Goal: Information Seeking & Learning: Learn about a topic

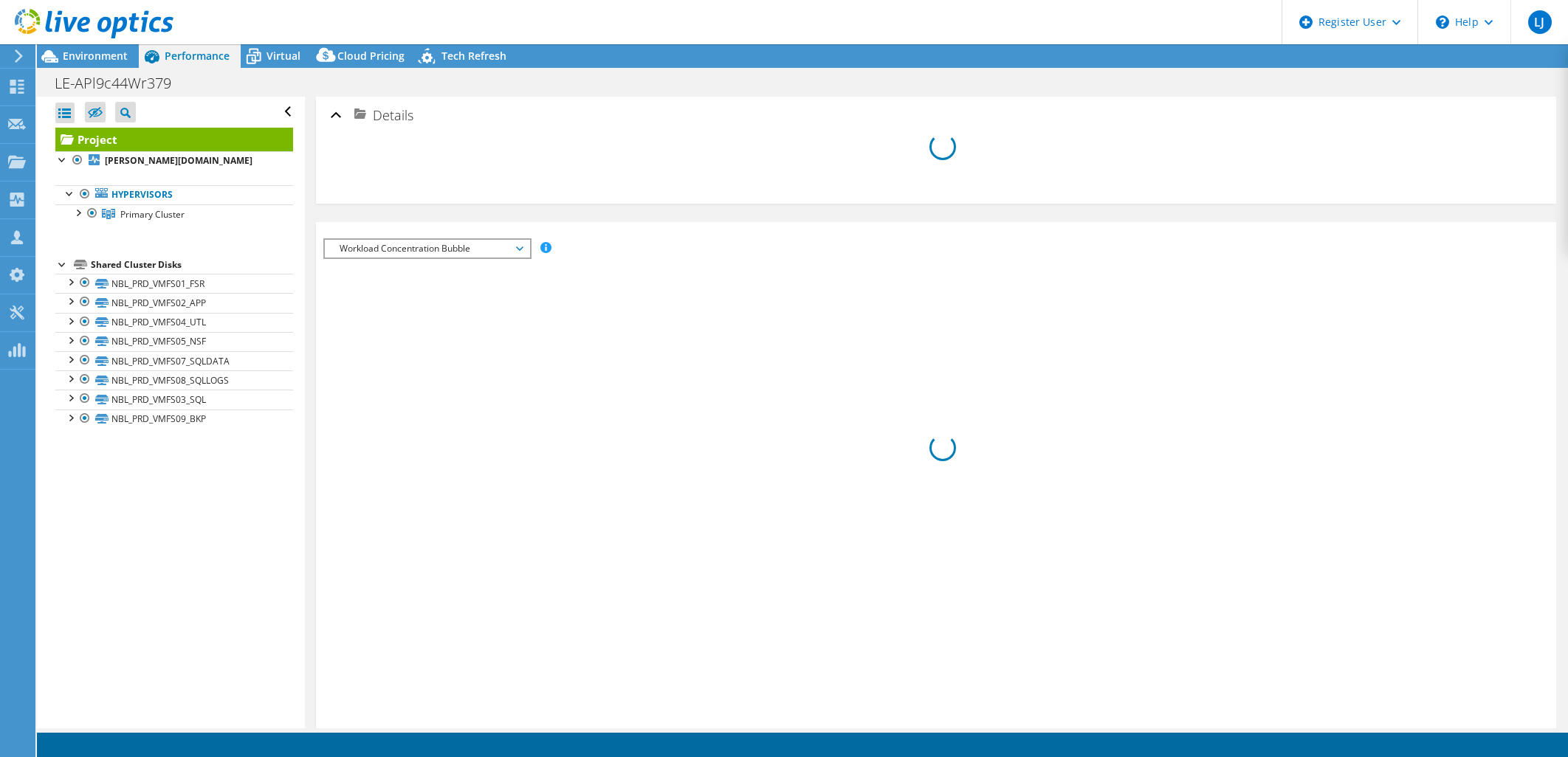
select select "USD"
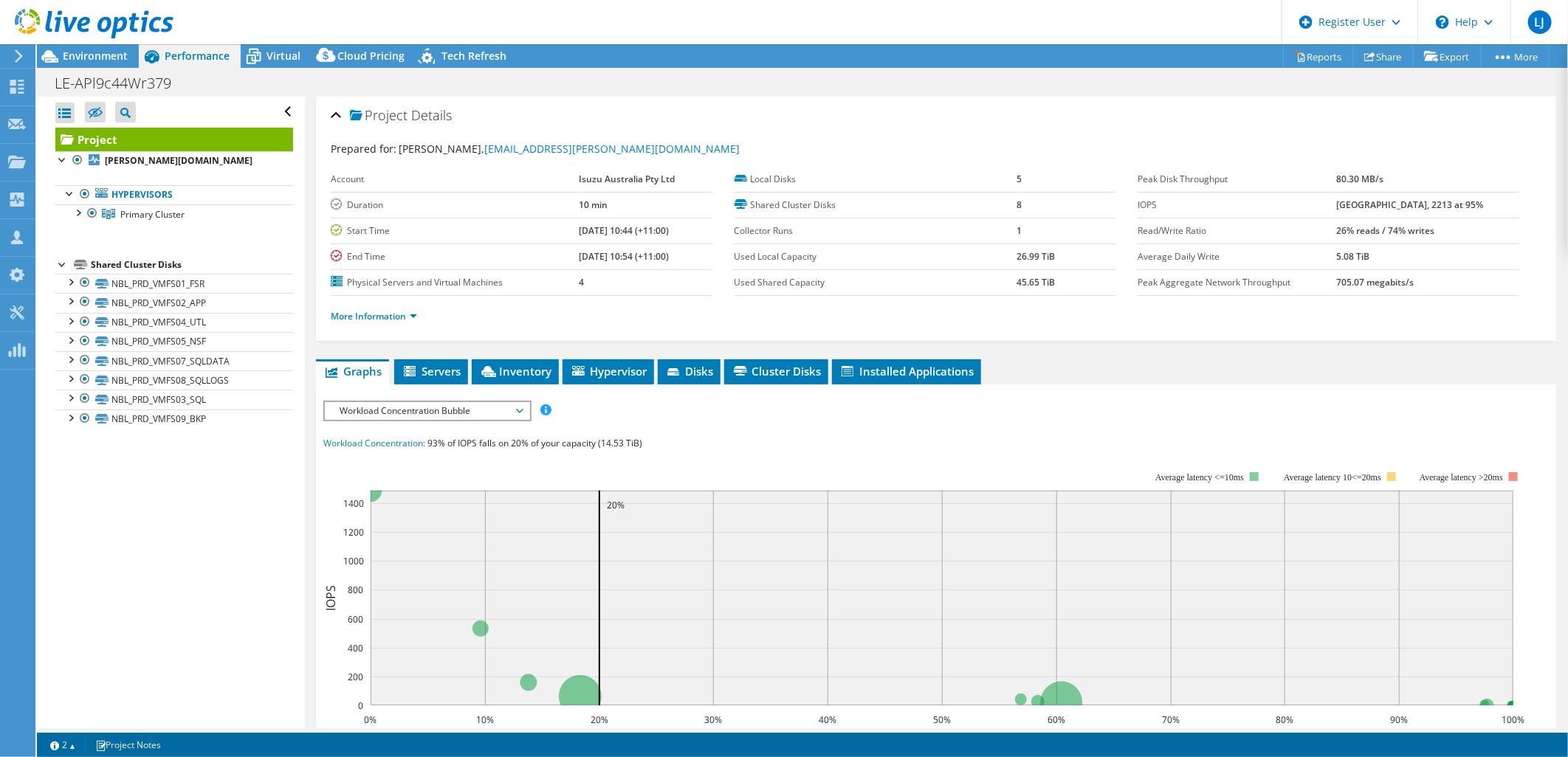
click at [269, 460] on div "Open All Close All Hide Excluded Nodes Project Tree Filter" at bounding box center [170, 413] width 267 height 632
click at [286, 63] on div "Virtual" at bounding box center [276, 55] width 70 height 24
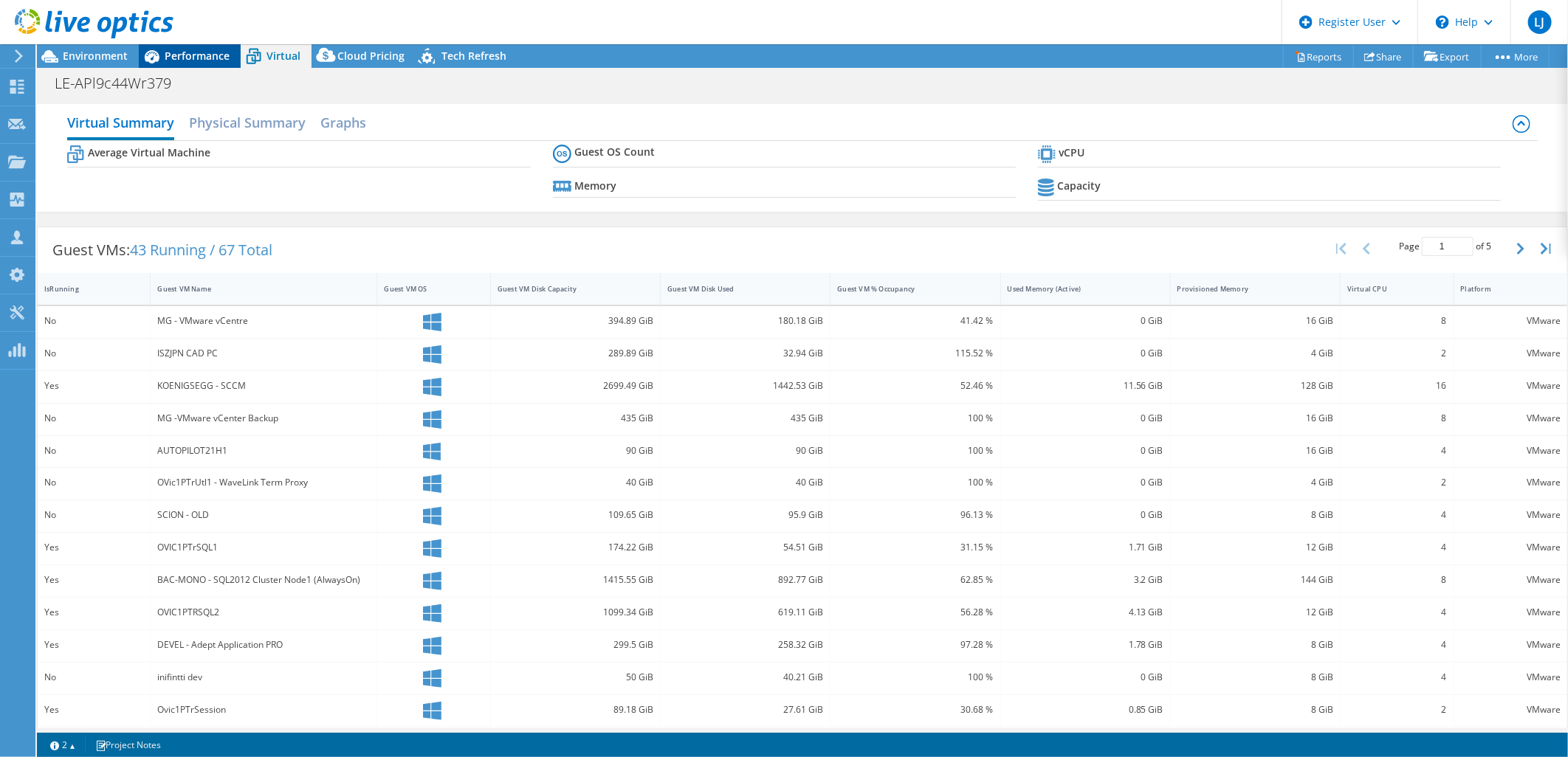
click at [181, 62] on span "Performance" at bounding box center [197, 55] width 65 height 14
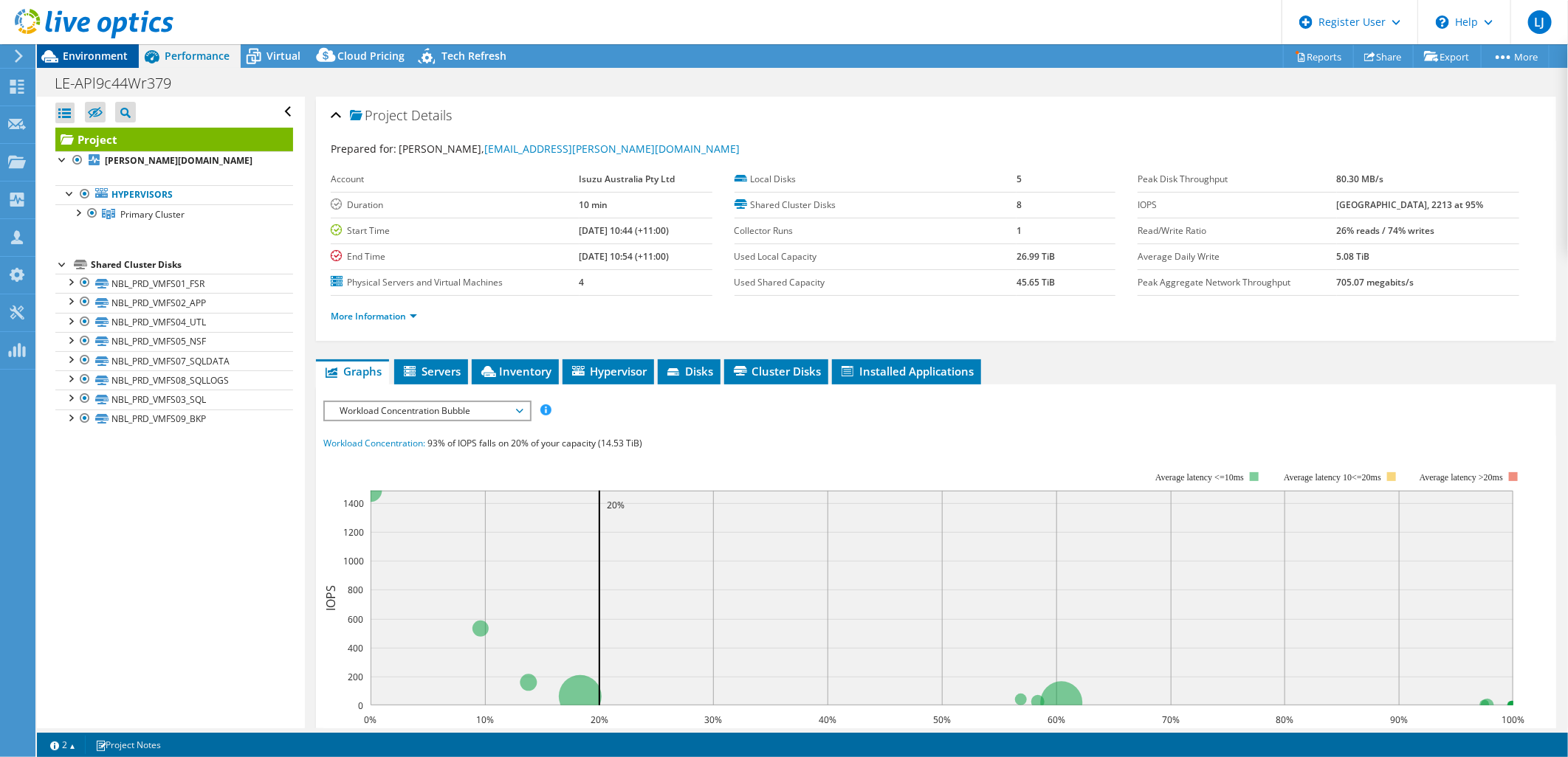
click at [99, 62] on div "Environment" at bounding box center [88, 55] width 102 height 24
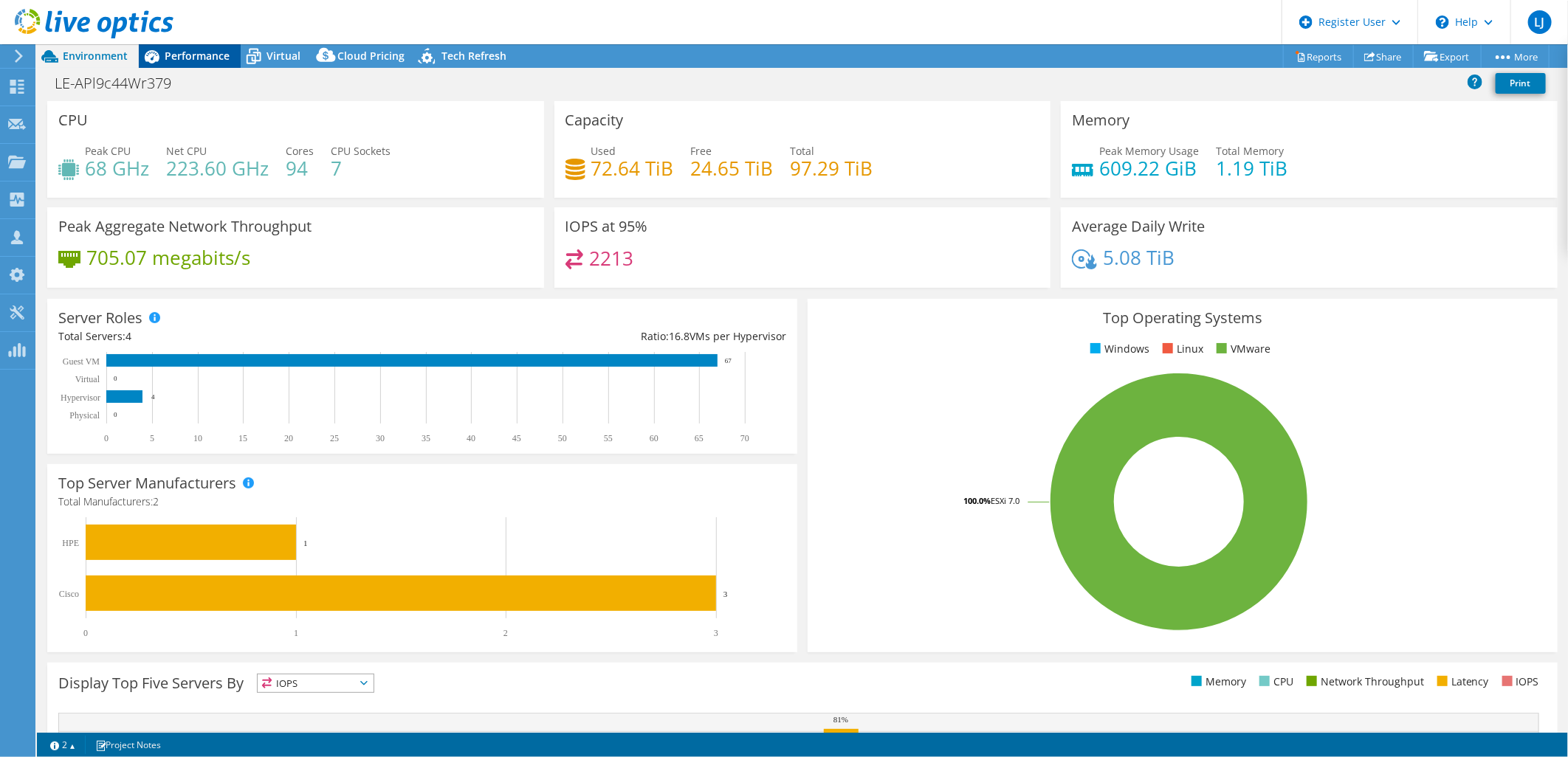
click at [217, 55] on span "Performance" at bounding box center [197, 55] width 65 height 14
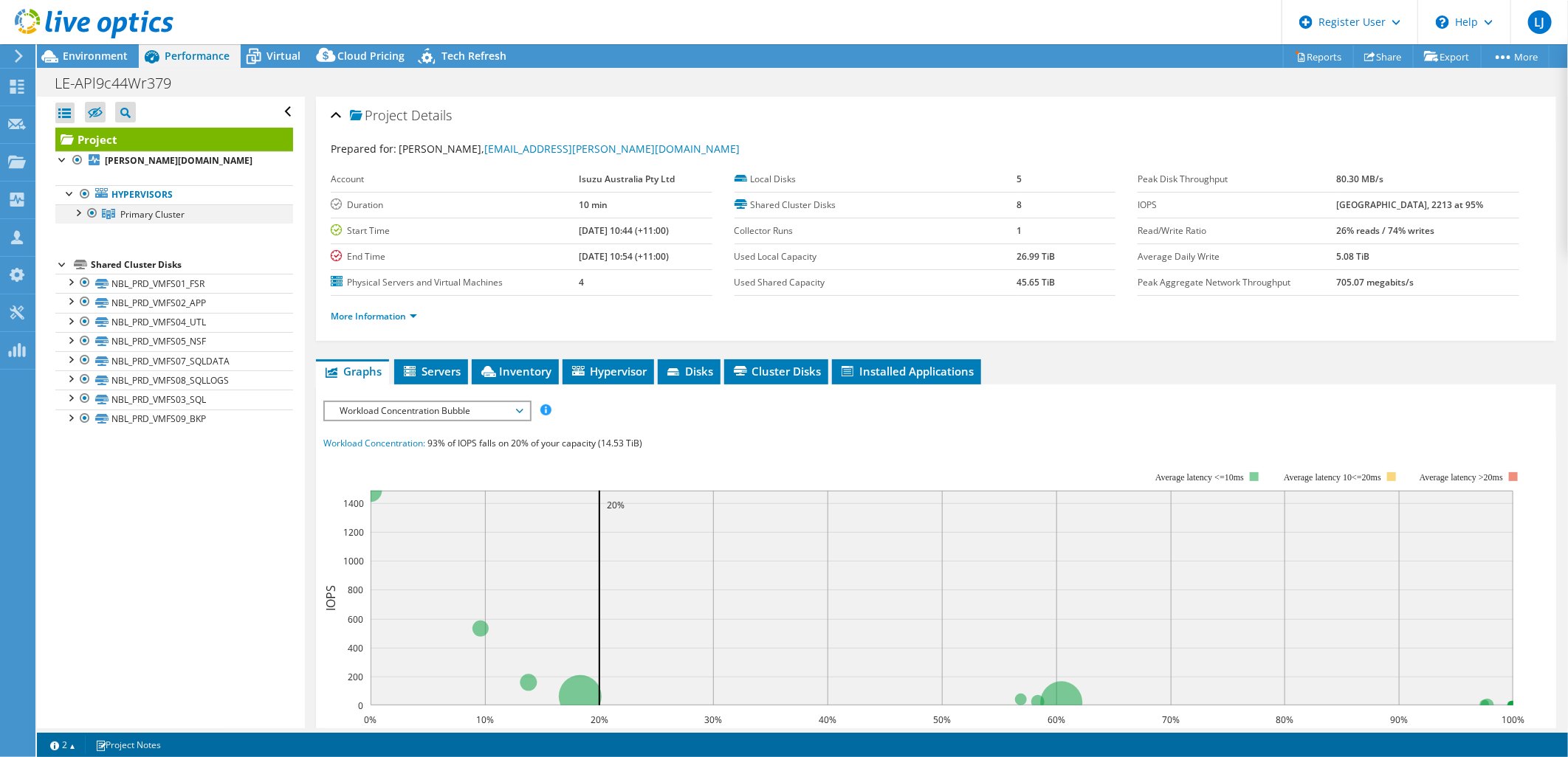
click at [74, 212] on div at bounding box center [77, 211] width 15 height 15
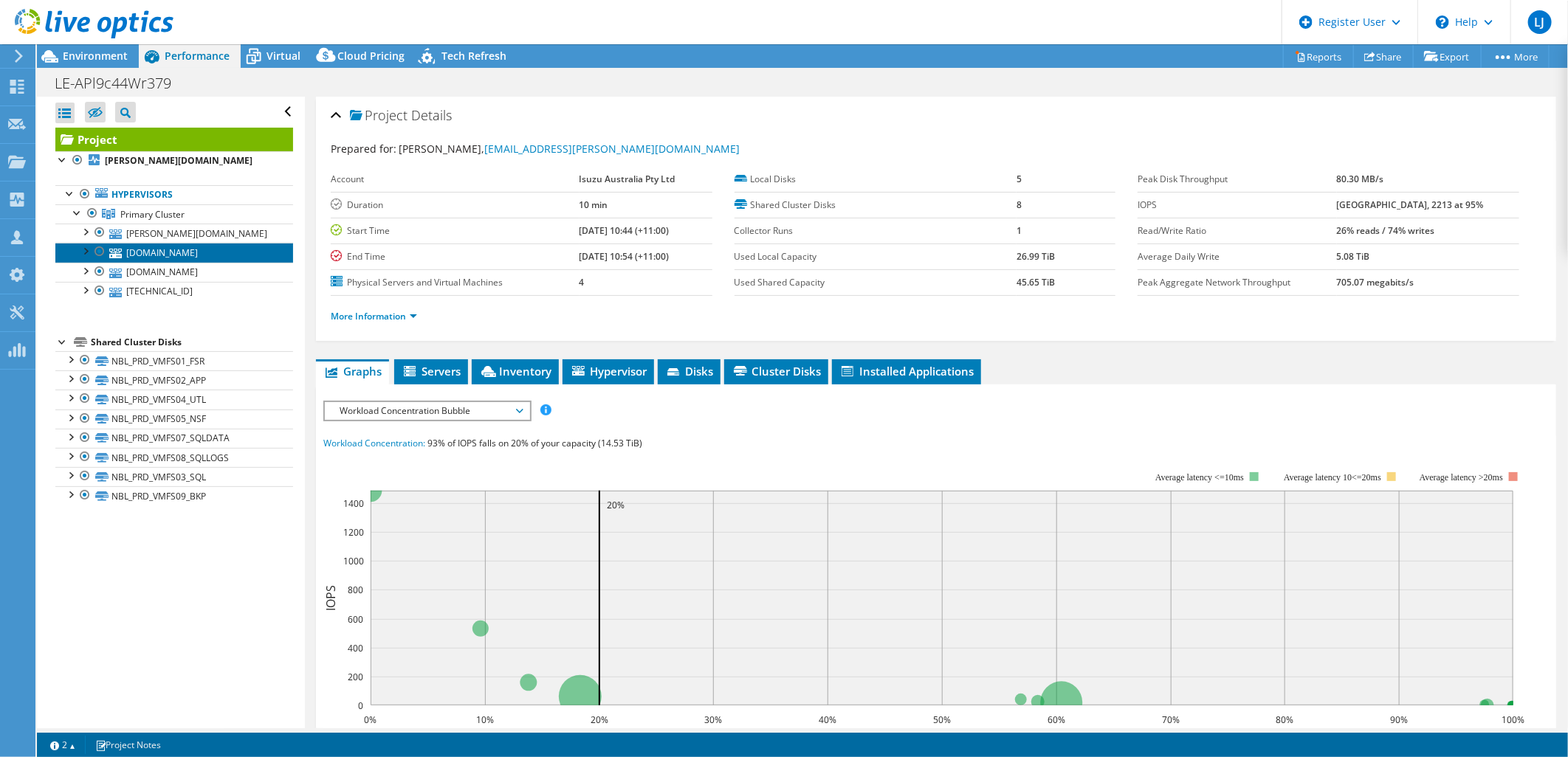
click at [126, 244] on link "[DOMAIN_NAME]" at bounding box center [174, 253] width 238 height 19
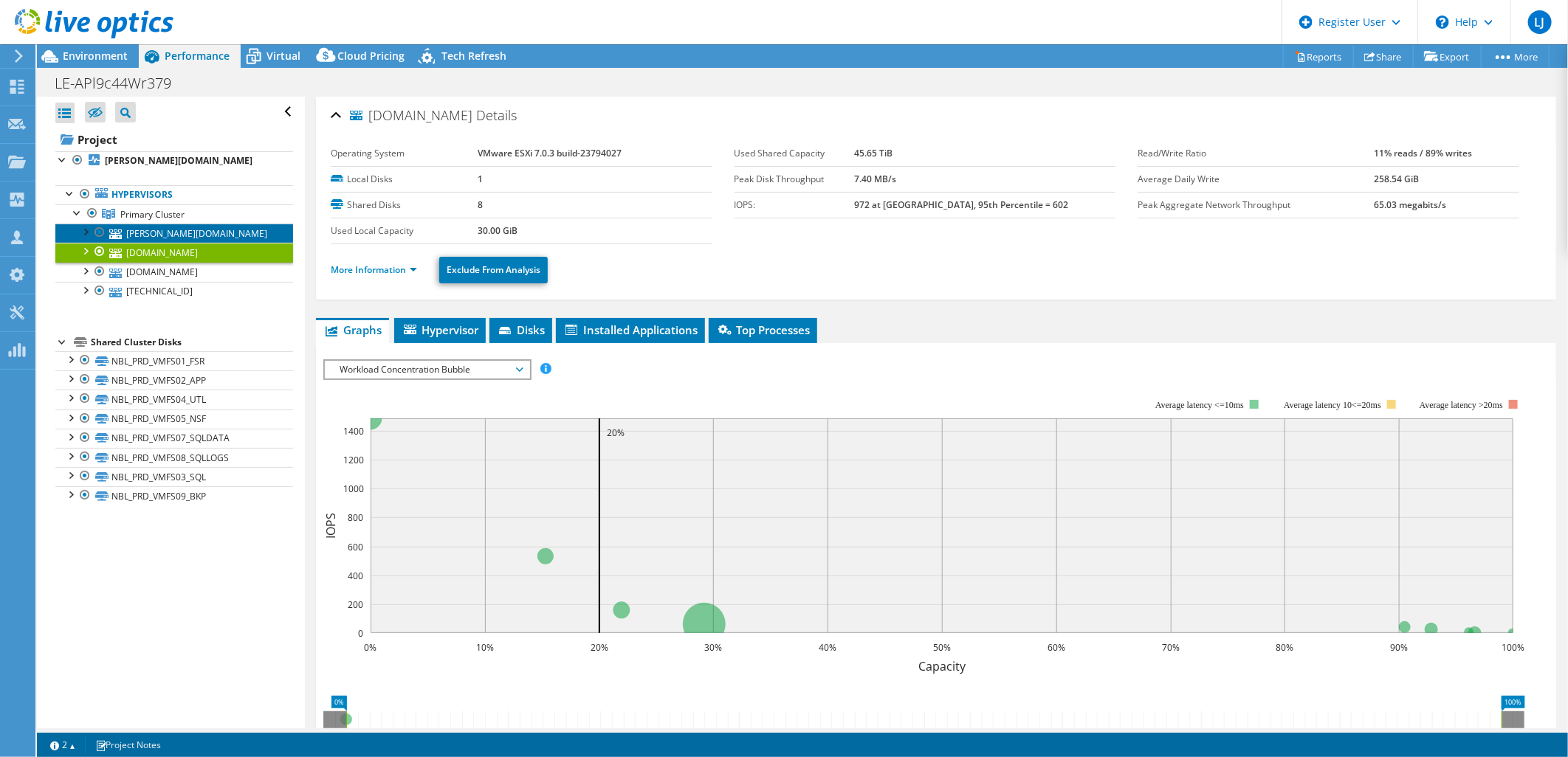
click at [202, 239] on link "[PERSON_NAME][DOMAIN_NAME]" at bounding box center [174, 233] width 238 height 19
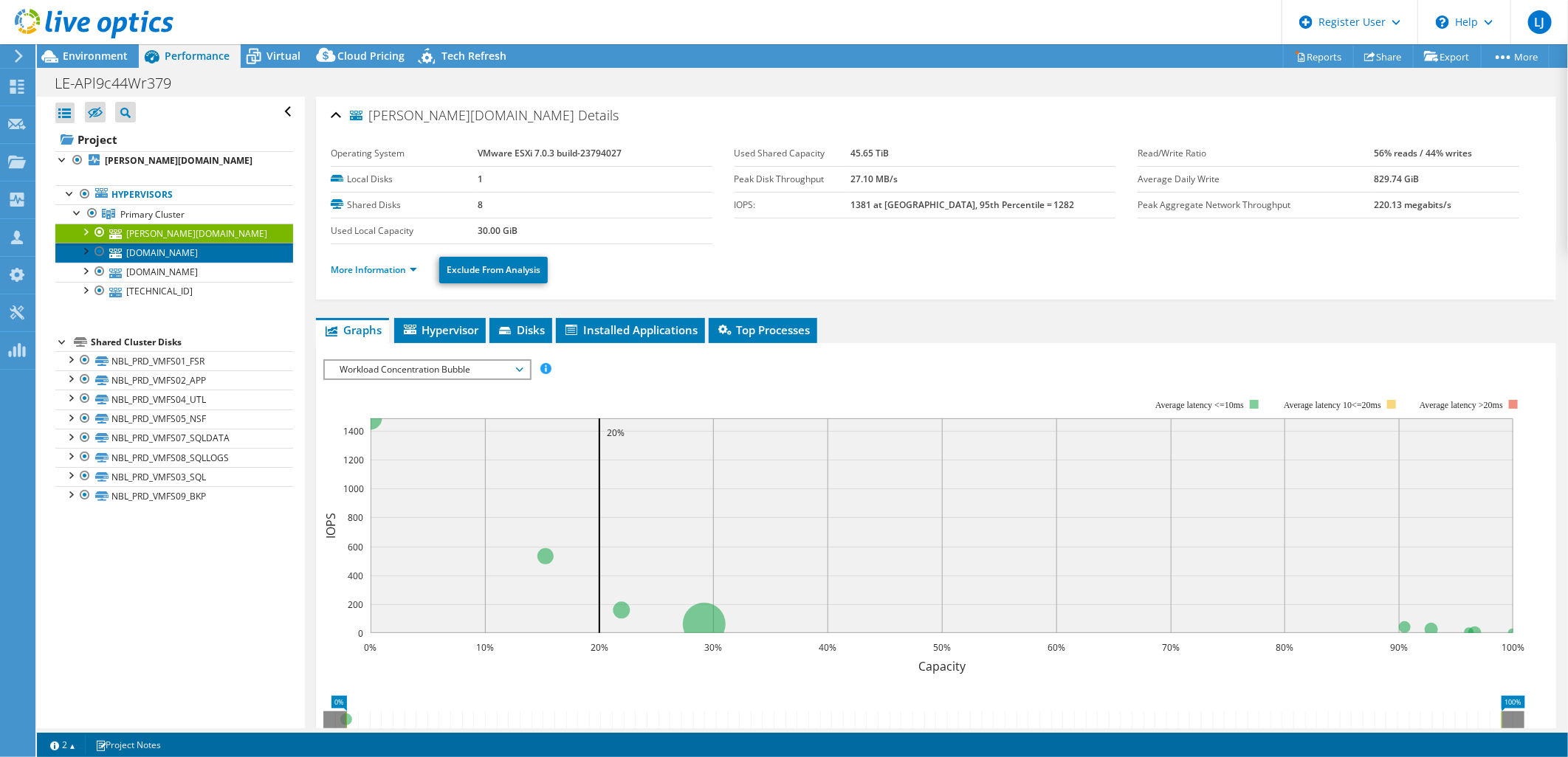
click at [200, 251] on link "[DOMAIN_NAME]" at bounding box center [174, 253] width 238 height 19
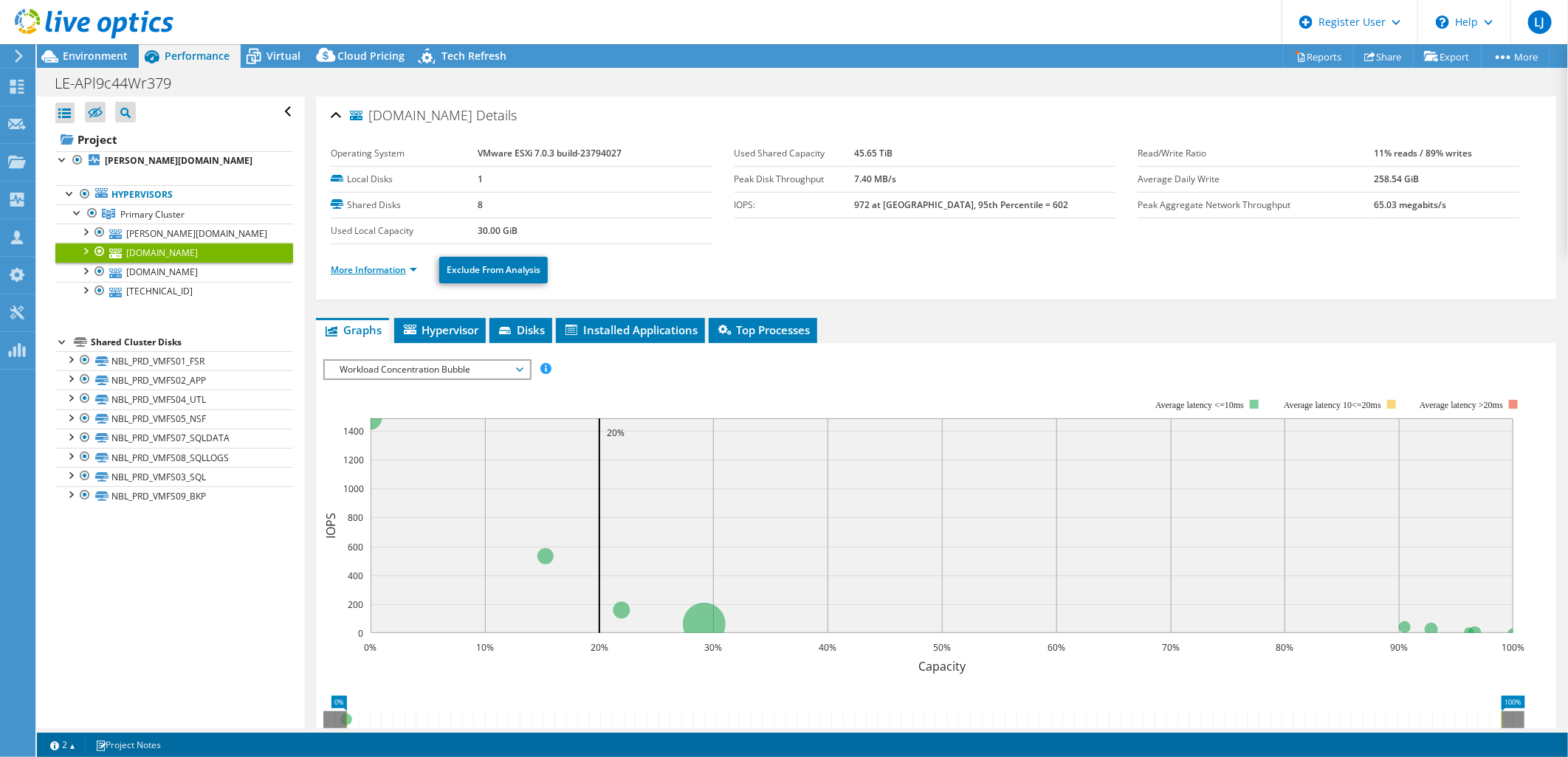
click at [369, 274] on link "More Information" at bounding box center [374, 269] width 86 height 12
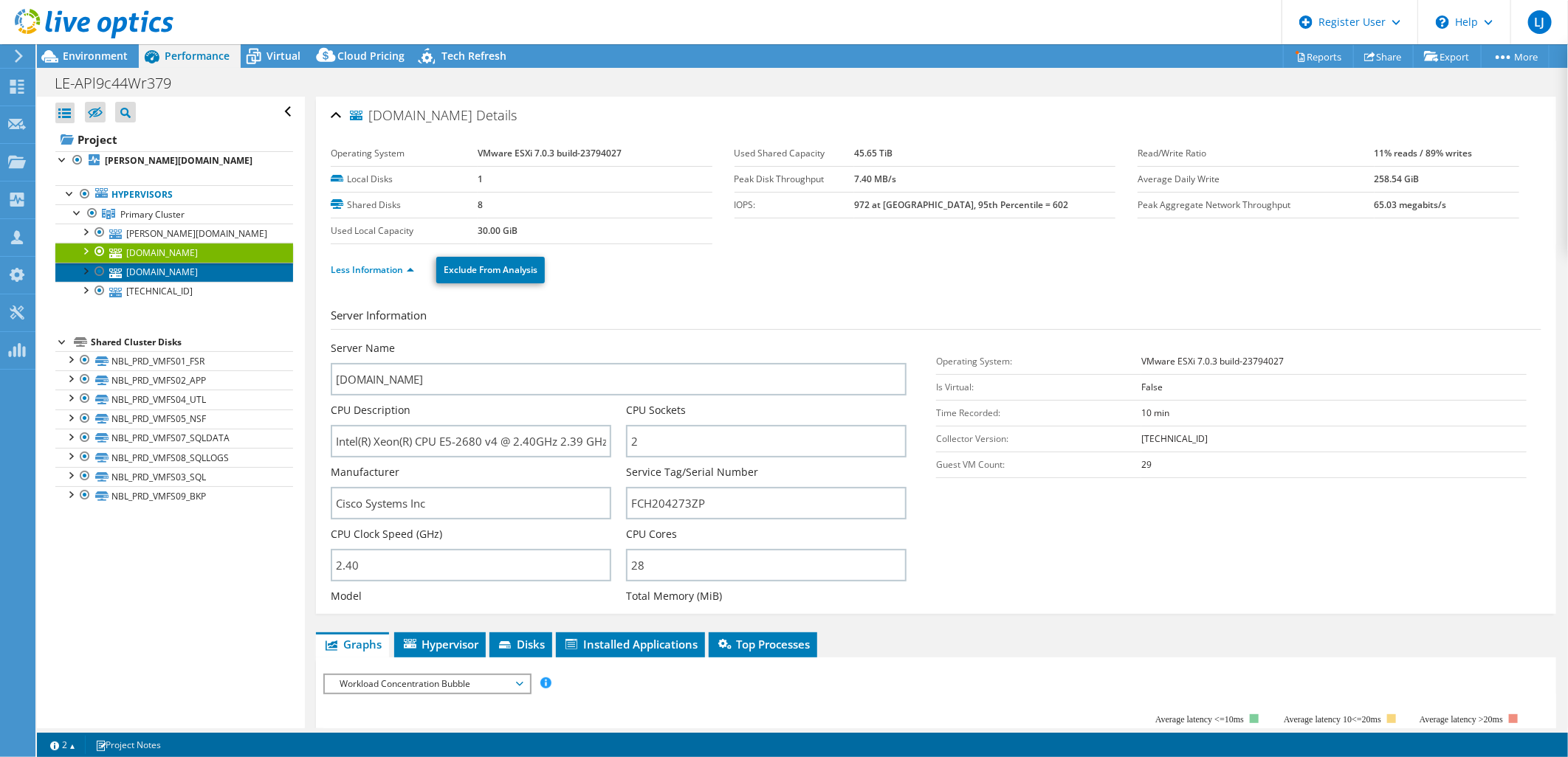
click at [217, 273] on link "[DOMAIN_NAME]" at bounding box center [174, 272] width 238 height 19
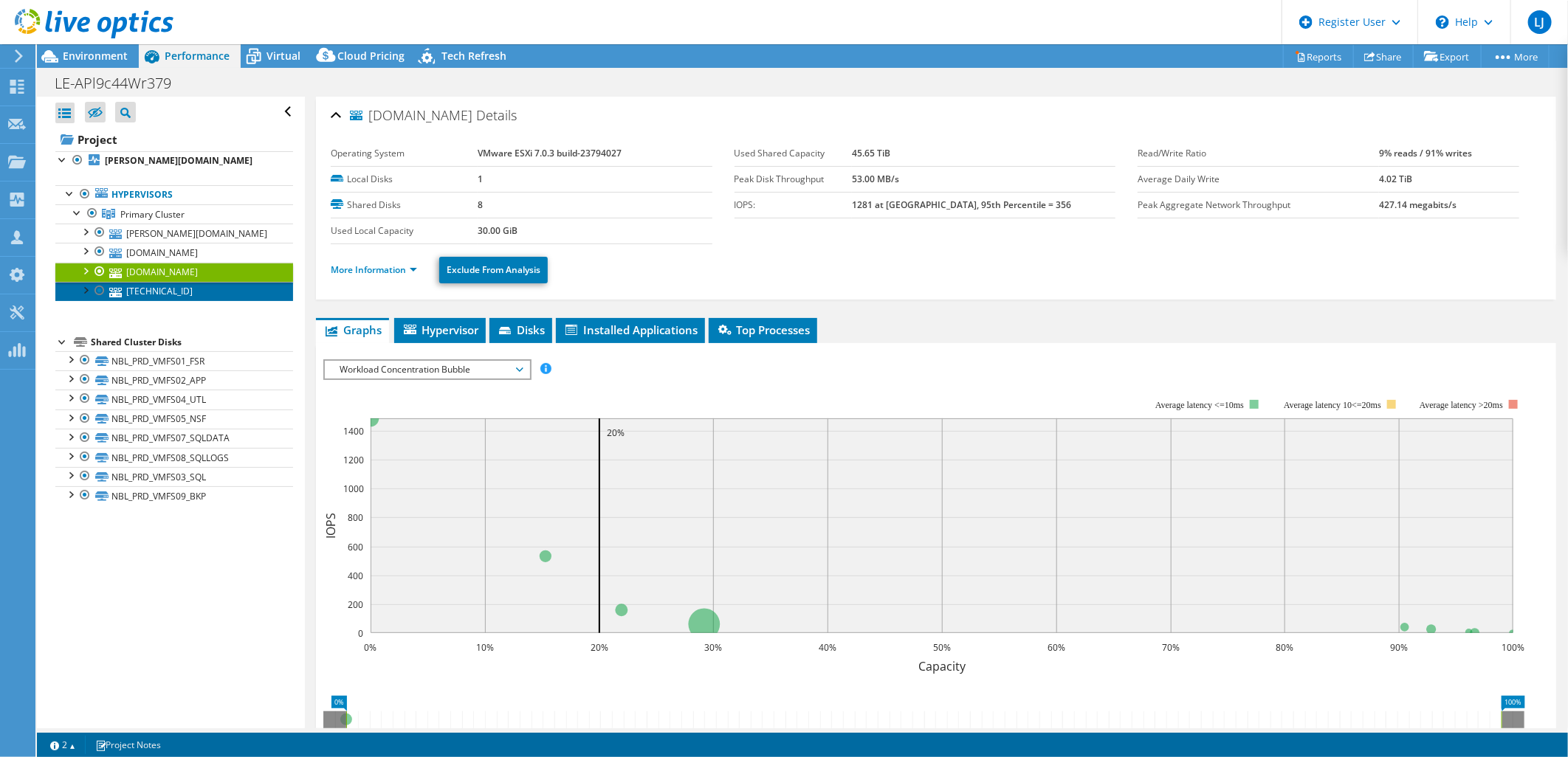
click at [189, 290] on link "[TECHNICAL_ID]" at bounding box center [174, 291] width 238 height 19
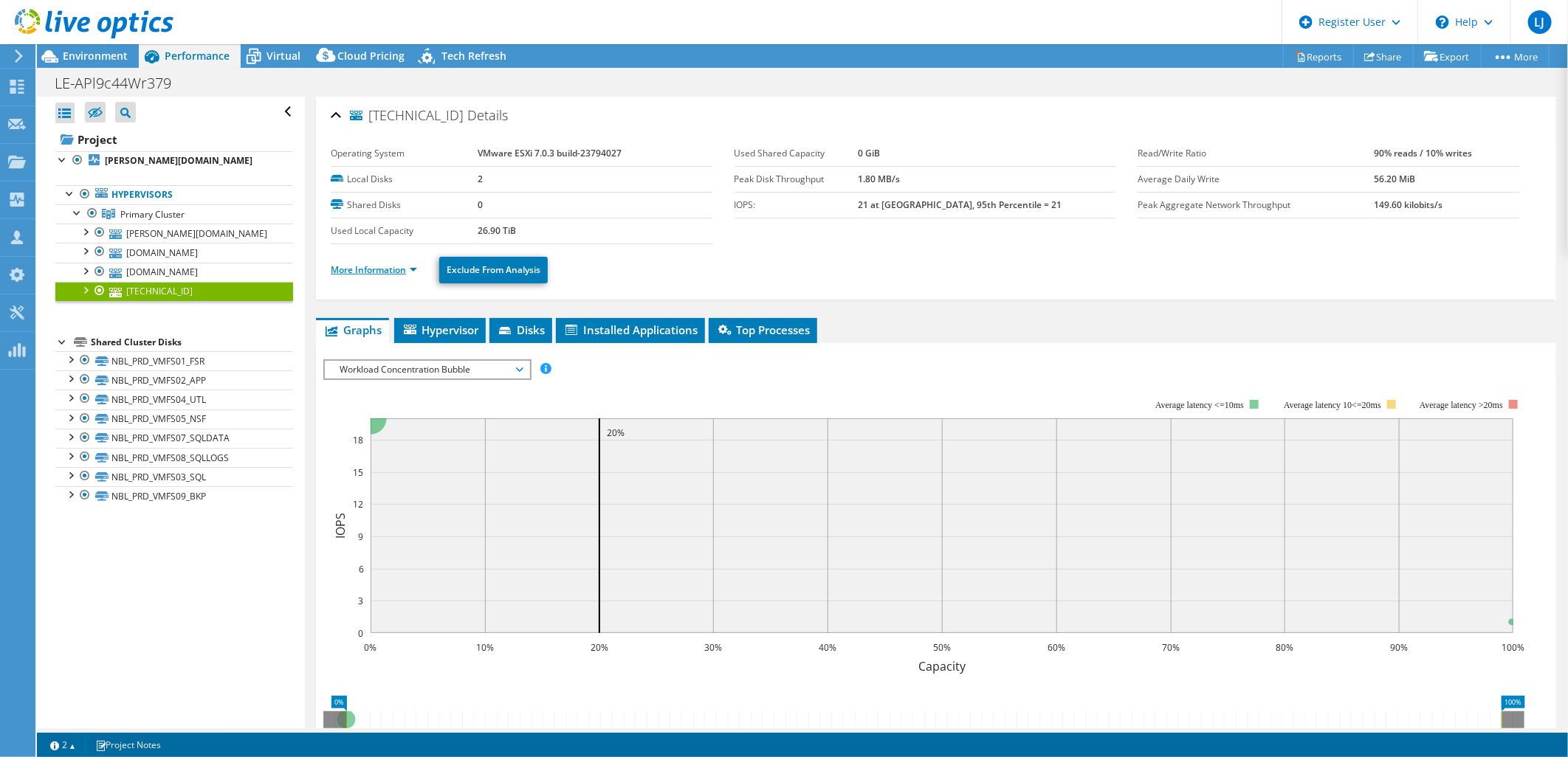
click at [372, 269] on link "More Information" at bounding box center [374, 269] width 86 height 12
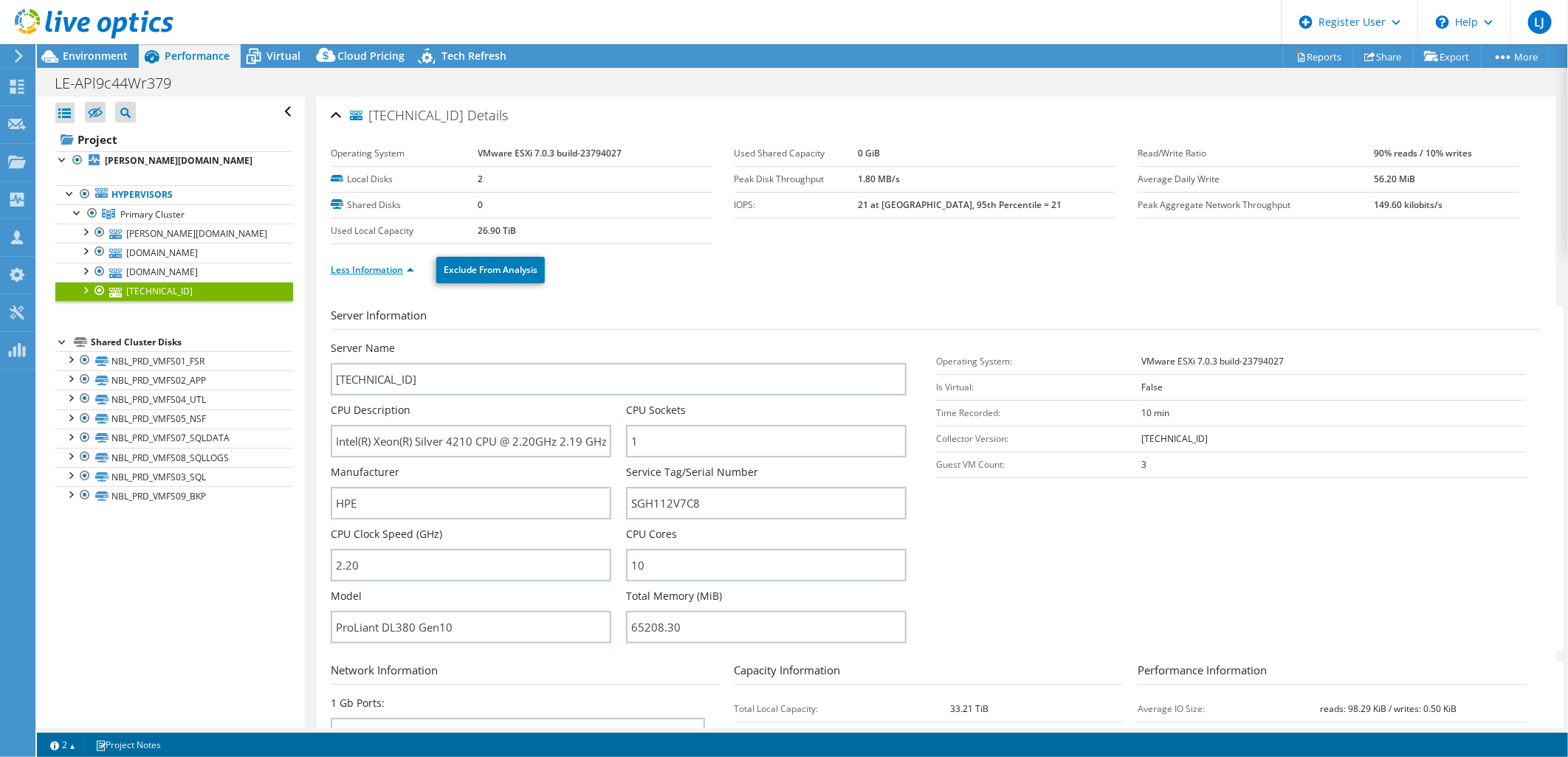
click at [370, 271] on link "Less Information" at bounding box center [372, 269] width 84 height 12
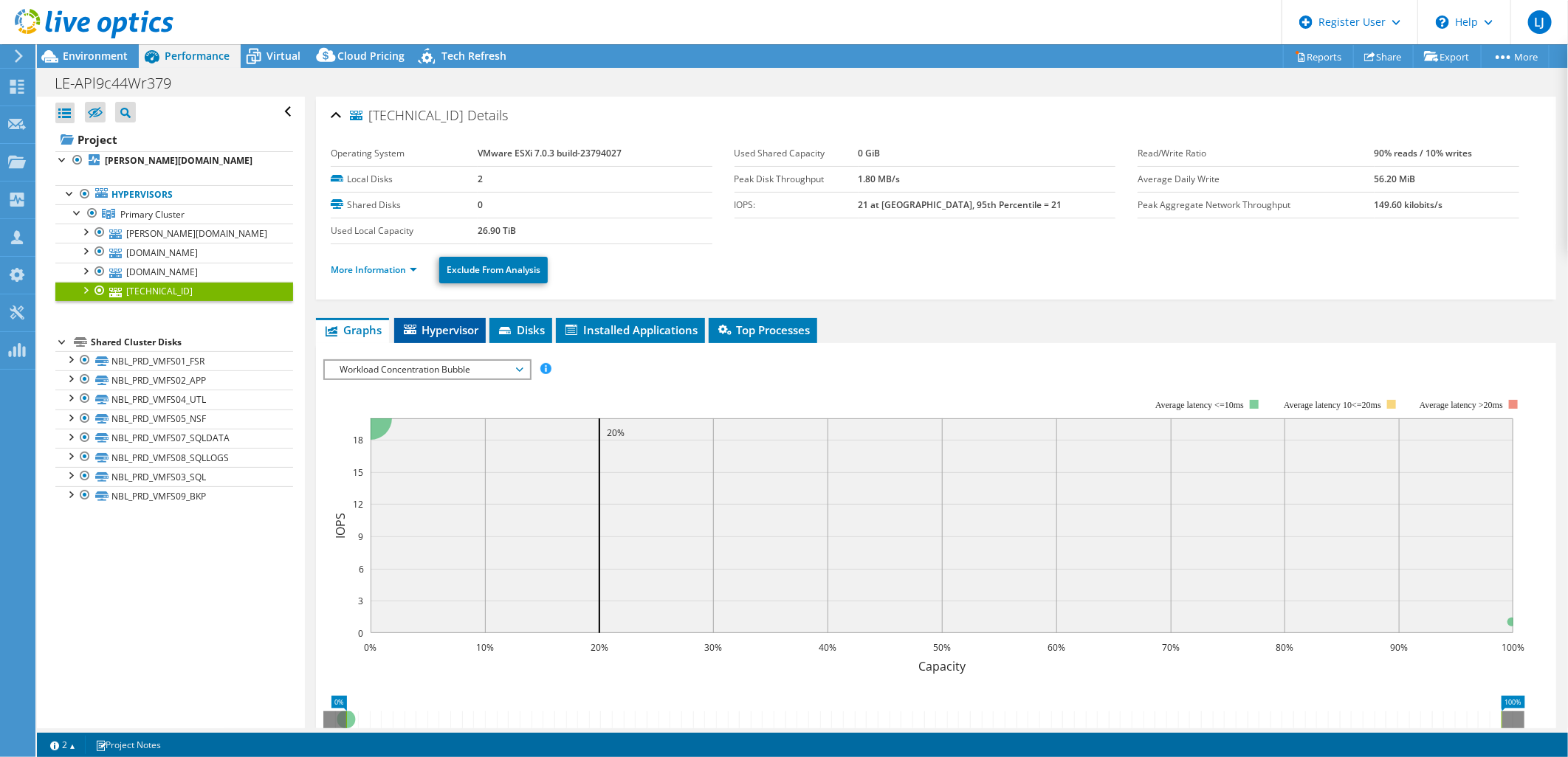
click at [448, 327] on span "Hypervisor" at bounding box center [439, 329] width 77 height 15
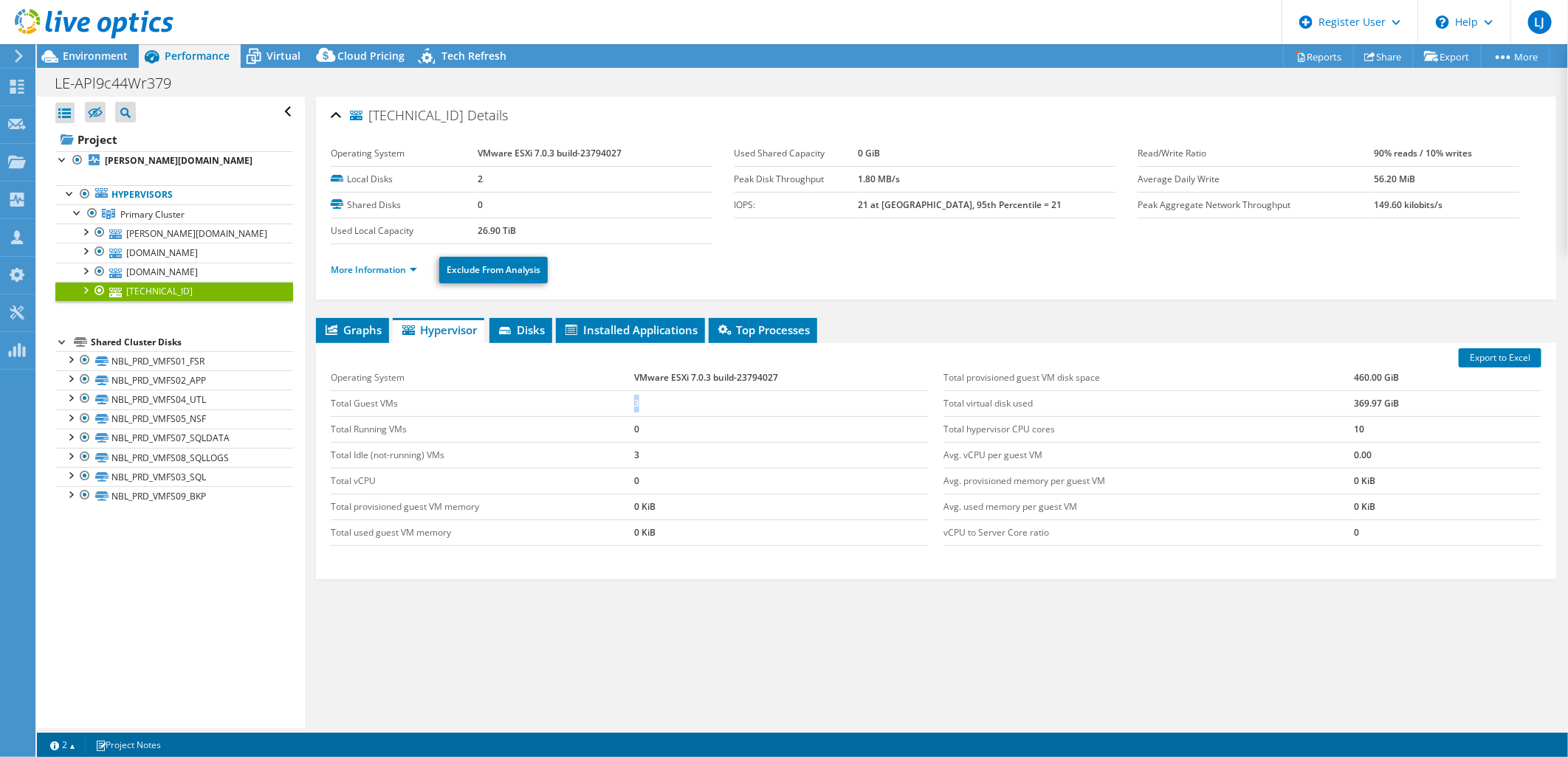
drag, startPoint x: 645, startPoint y: 404, endPoint x: 628, endPoint y: 404, distance: 17.0
click at [628, 404] on tr "Total Guest VMs 3" at bounding box center [629, 402] width 598 height 26
drag, startPoint x: 628, startPoint y: 404, endPoint x: 596, endPoint y: 535, distance: 134.9
click at [596, 535] on td "Total used guest VM memory" at bounding box center [482, 532] width 304 height 26
drag, startPoint x: 506, startPoint y: 232, endPoint x: 471, endPoint y: 236, distance: 35.2
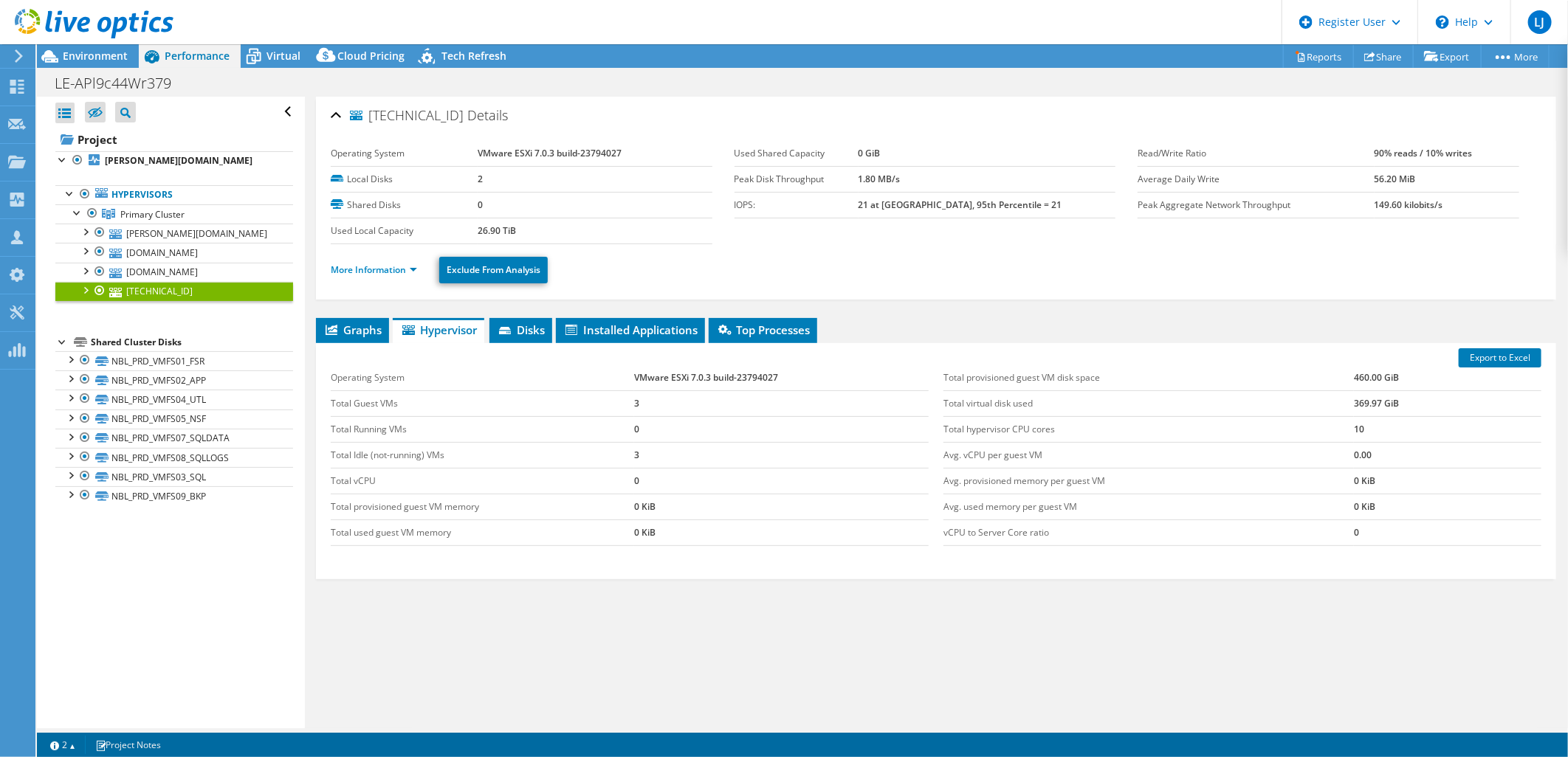
click at [471, 236] on tr "Used Local Capacity 26.90 TiB" at bounding box center [521, 230] width 381 height 26
click at [87, 70] on div "LE-APl9c44Wr379 Print" at bounding box center [802, 83] width 1531 height 27
click at [91, 60] on span "Environment" at bounding box center [95, 55] width 65 height 14
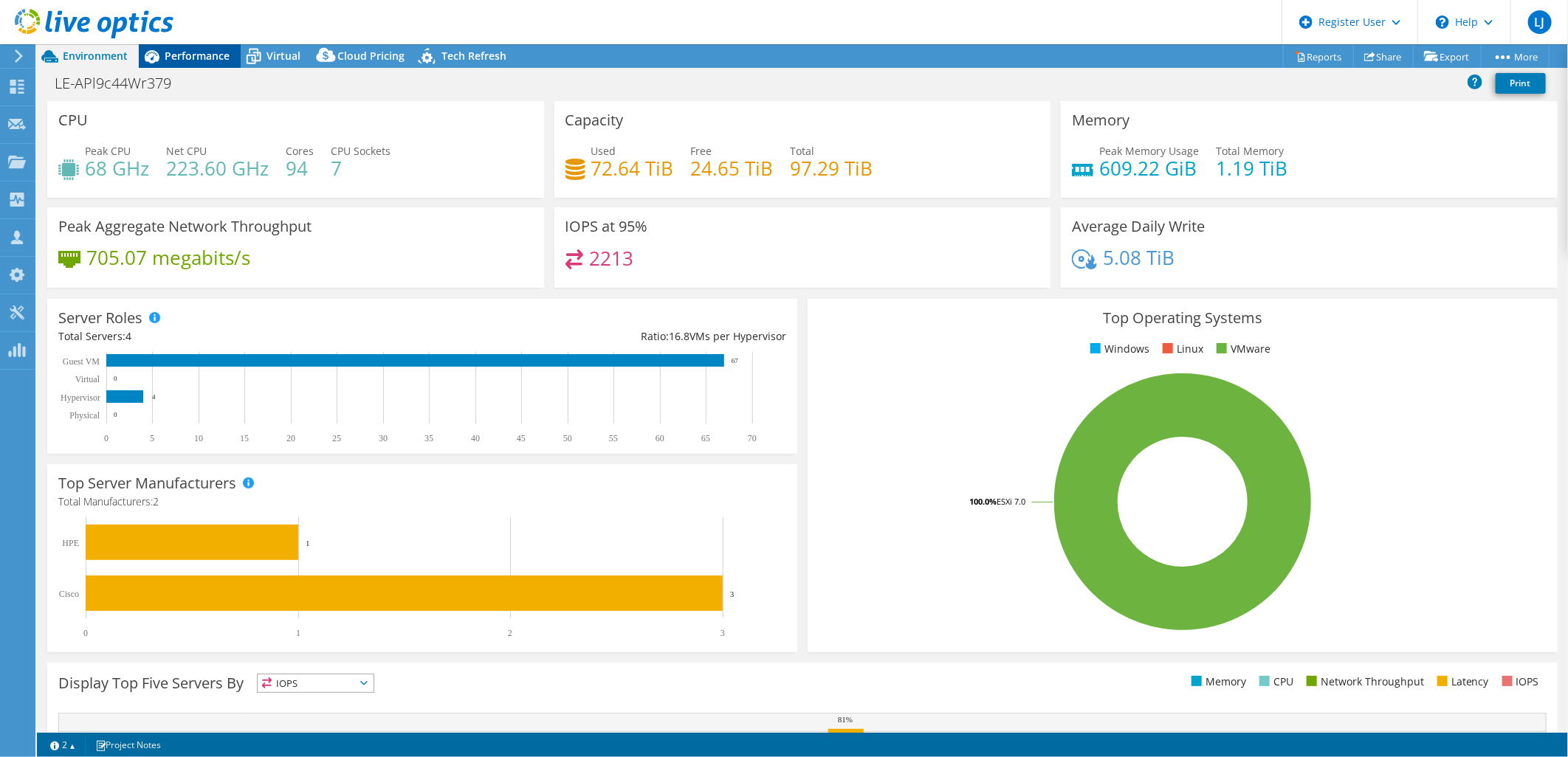
click at [183, 48] on span "Performance" at bounding box center [197, 55] width 65 height 14
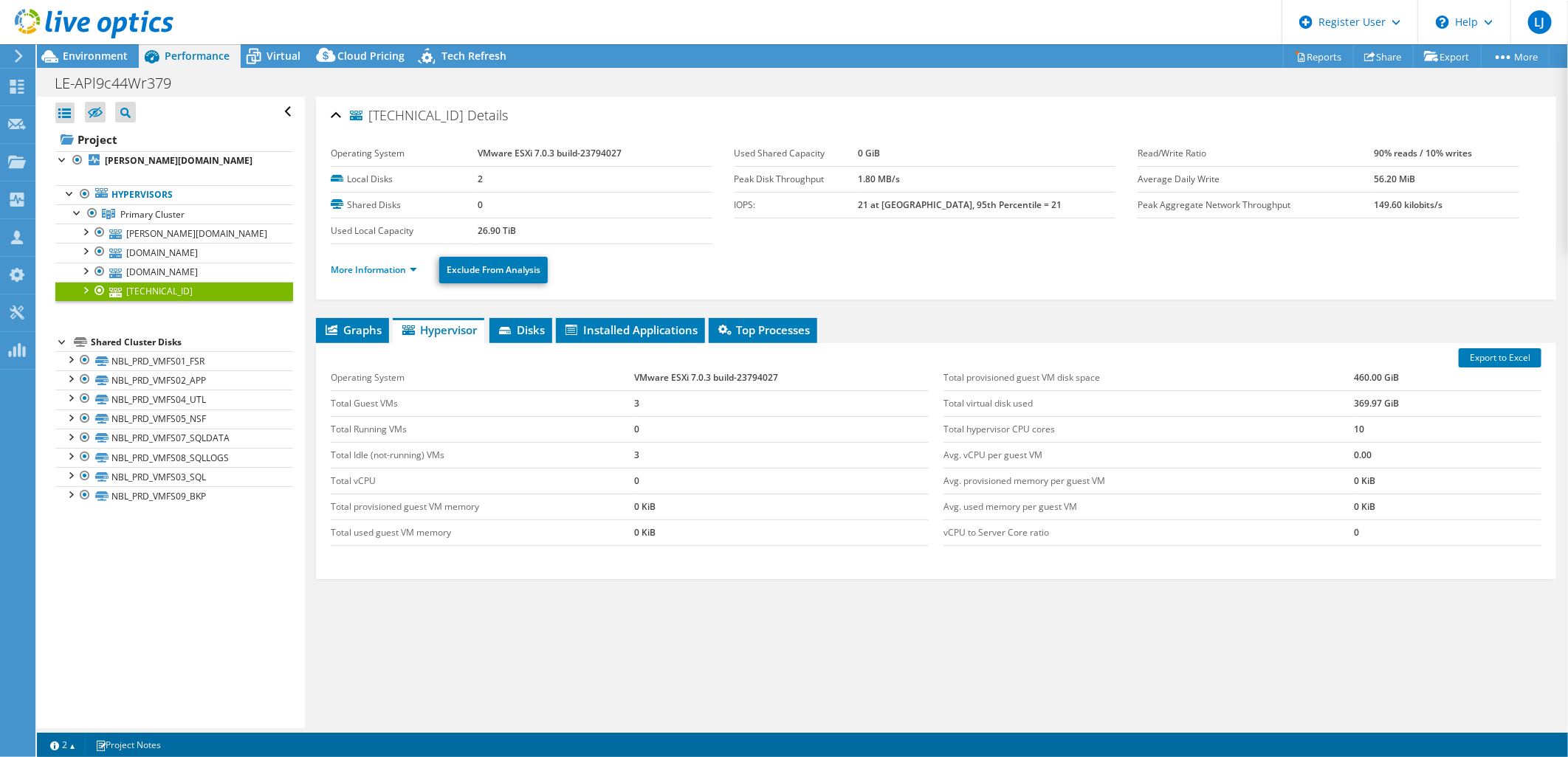
click at [77, 48] on div at bounding box center [86, 25] width 173 height 49
click at [268, 59] on span "Virtual" at bounding box center [283, 55] width 34 height 14
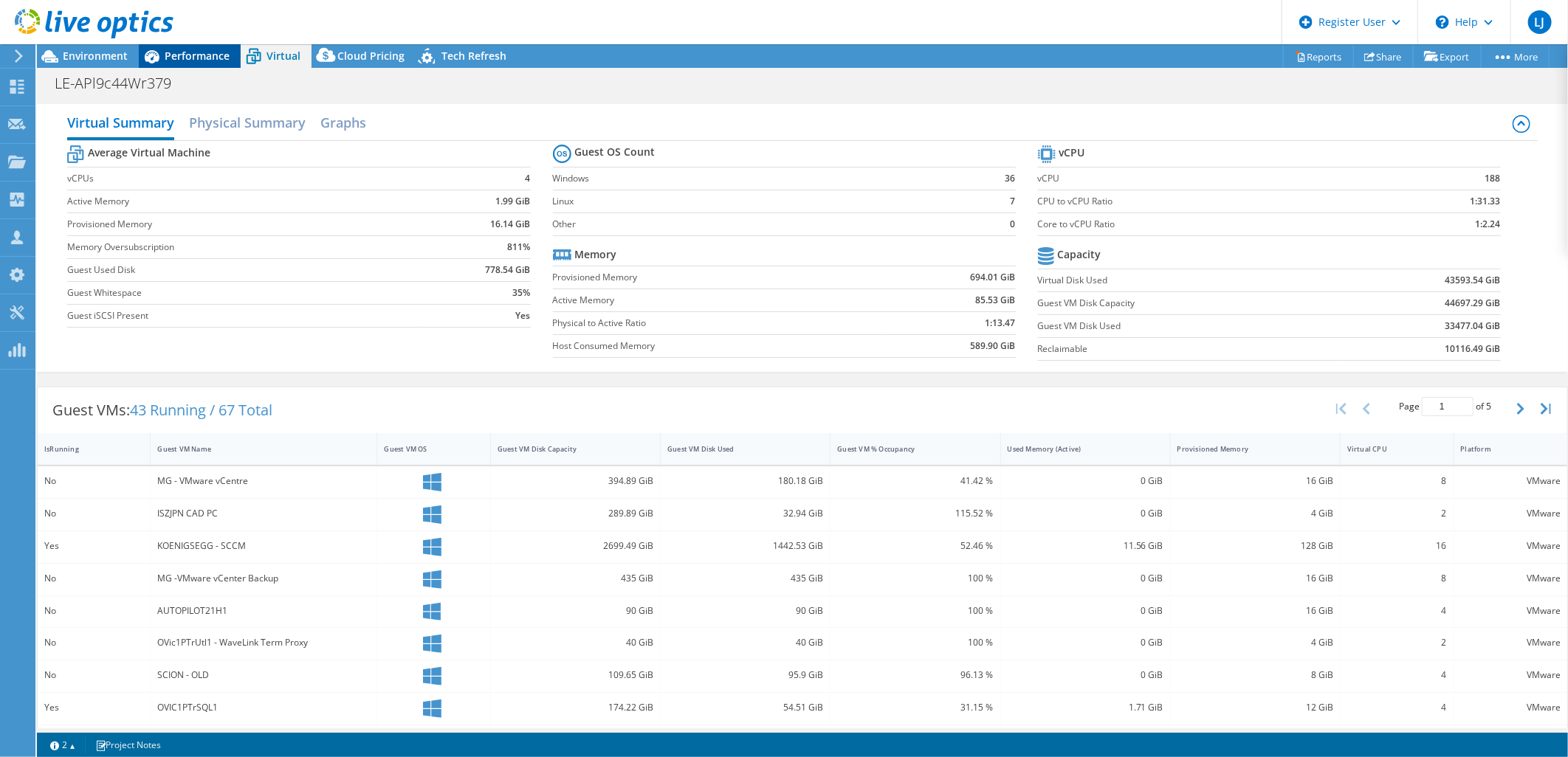
click at [217, 50] on span "Performance" at bounding box center [197, 55] width 65 height 14
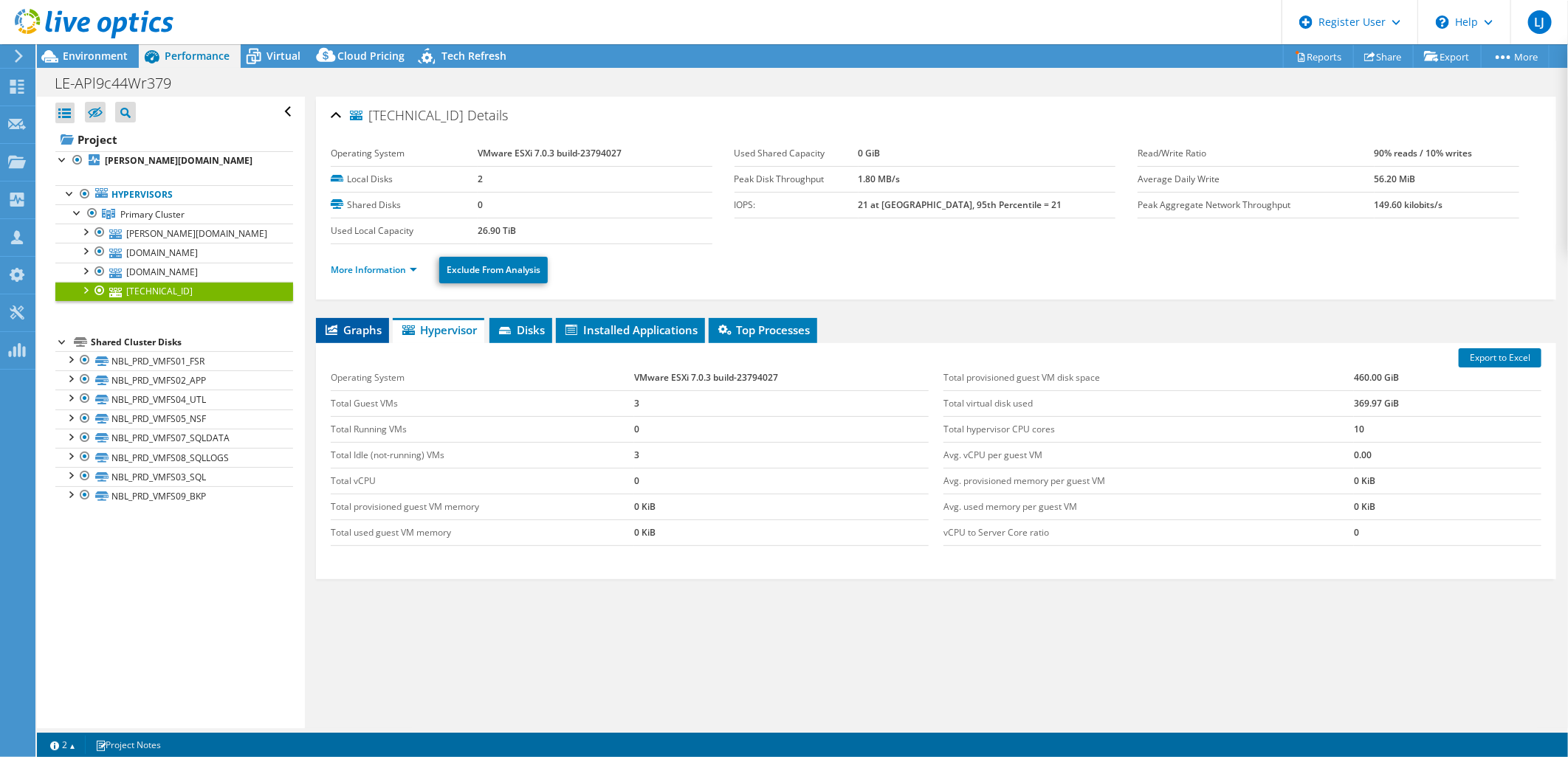
drag, startPoint x: 352, startPoint y: 327, endPoint x: 431, endPoint y: 390, distance: 101.0
click at [353, 327] on span "Graphs" at bounding box center [352, 329] width 58 height 15
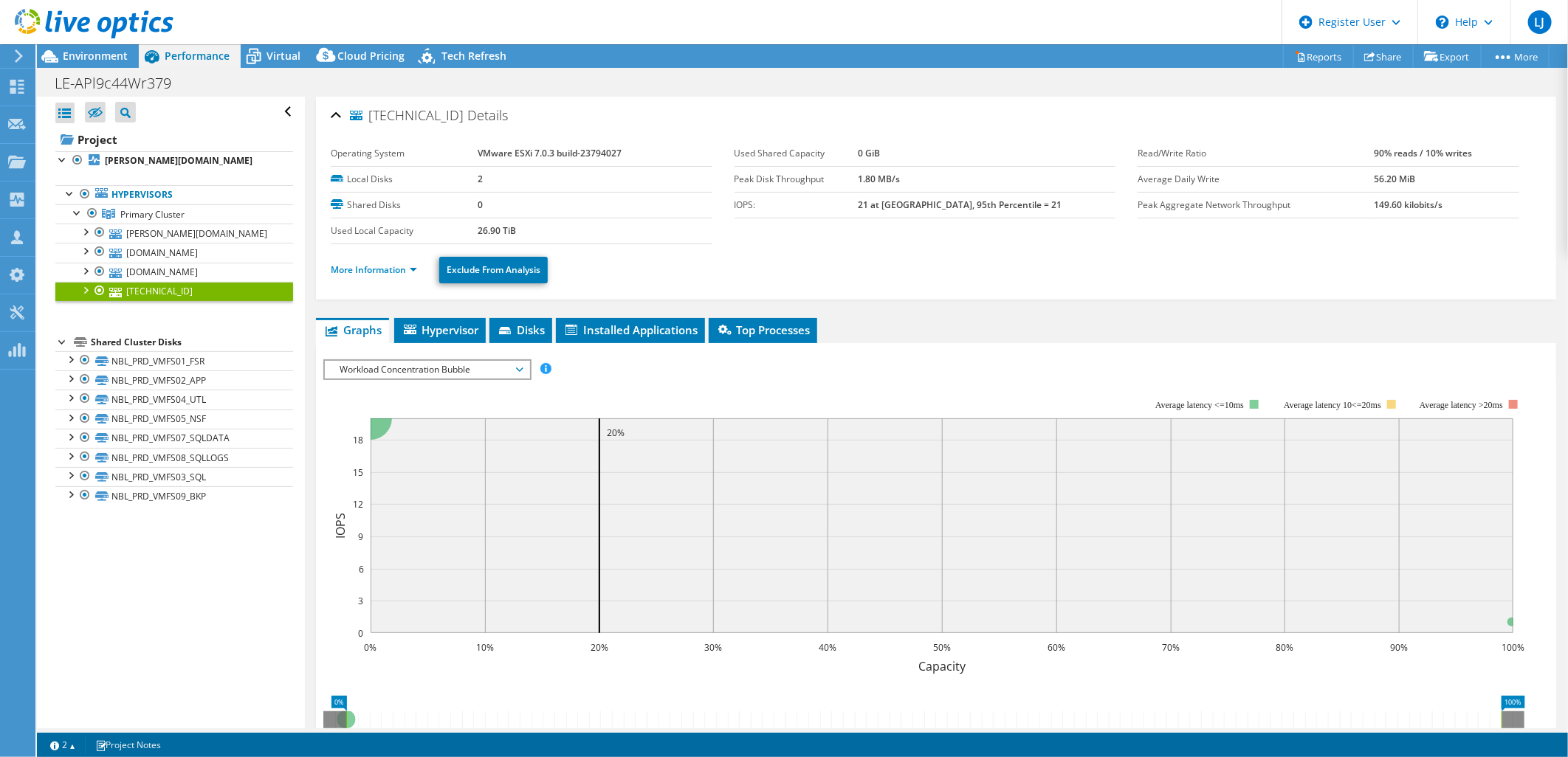
click at [467, 363] on span "Workload Concentration Bubble" at bounding box center [426, 370] width 189 height 18
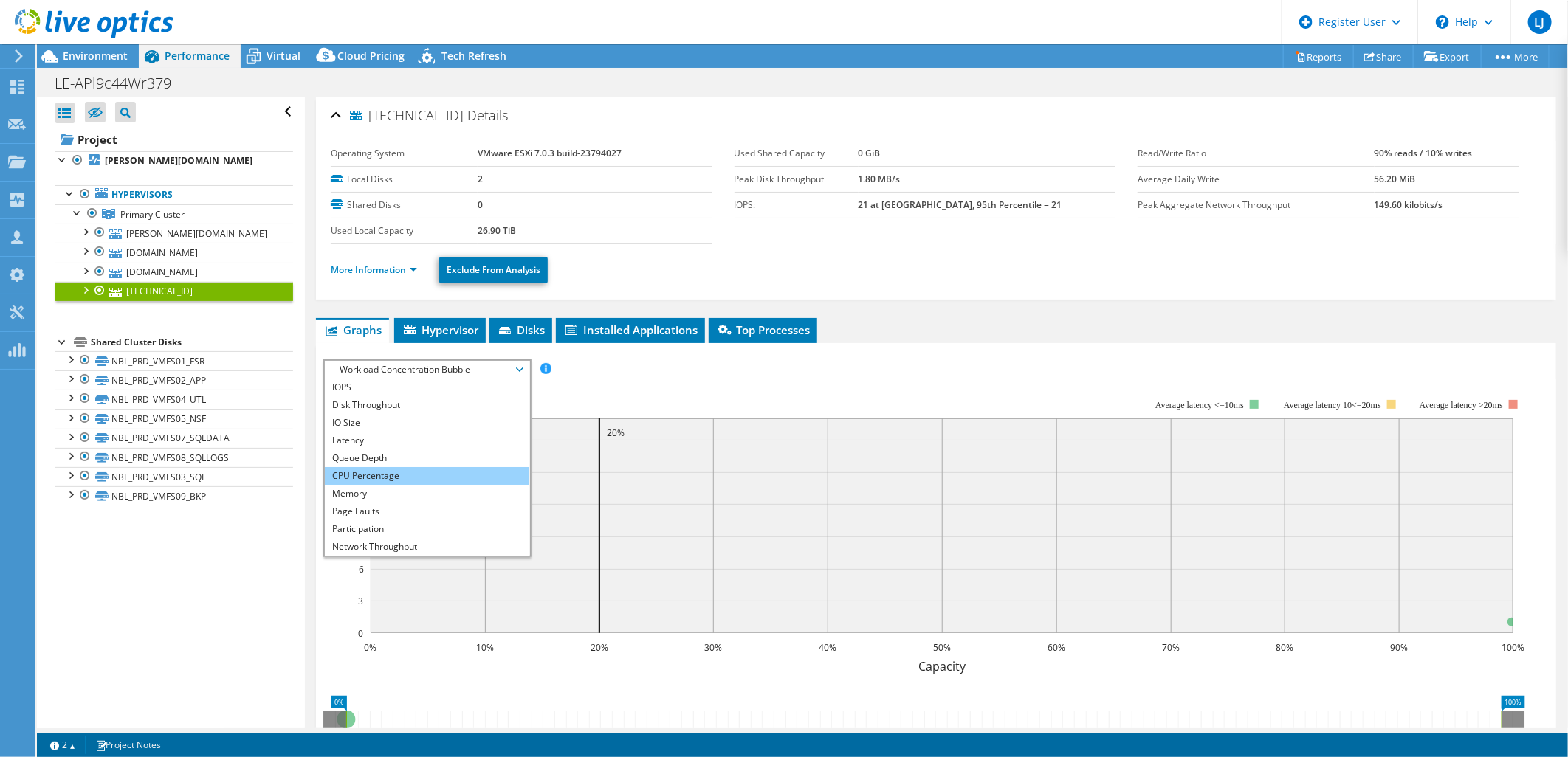
click at [370, 474] on li "CPU Percentage" at bounding box center [427, 476] width 204 height 18
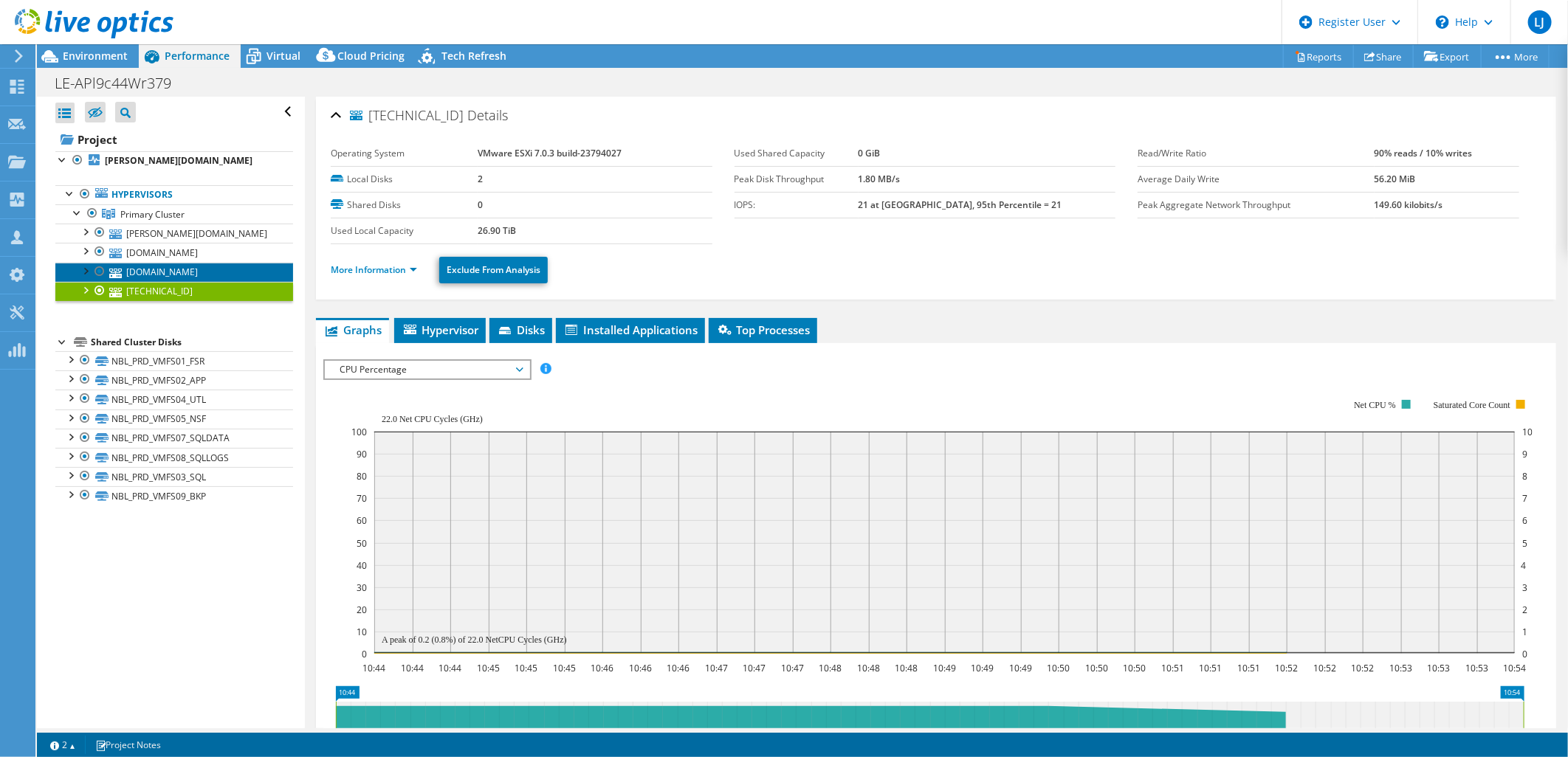
click at [175, 269] on link "[DOMAIN_NAME]" at bounding box center [174, 272] width 238 height 19
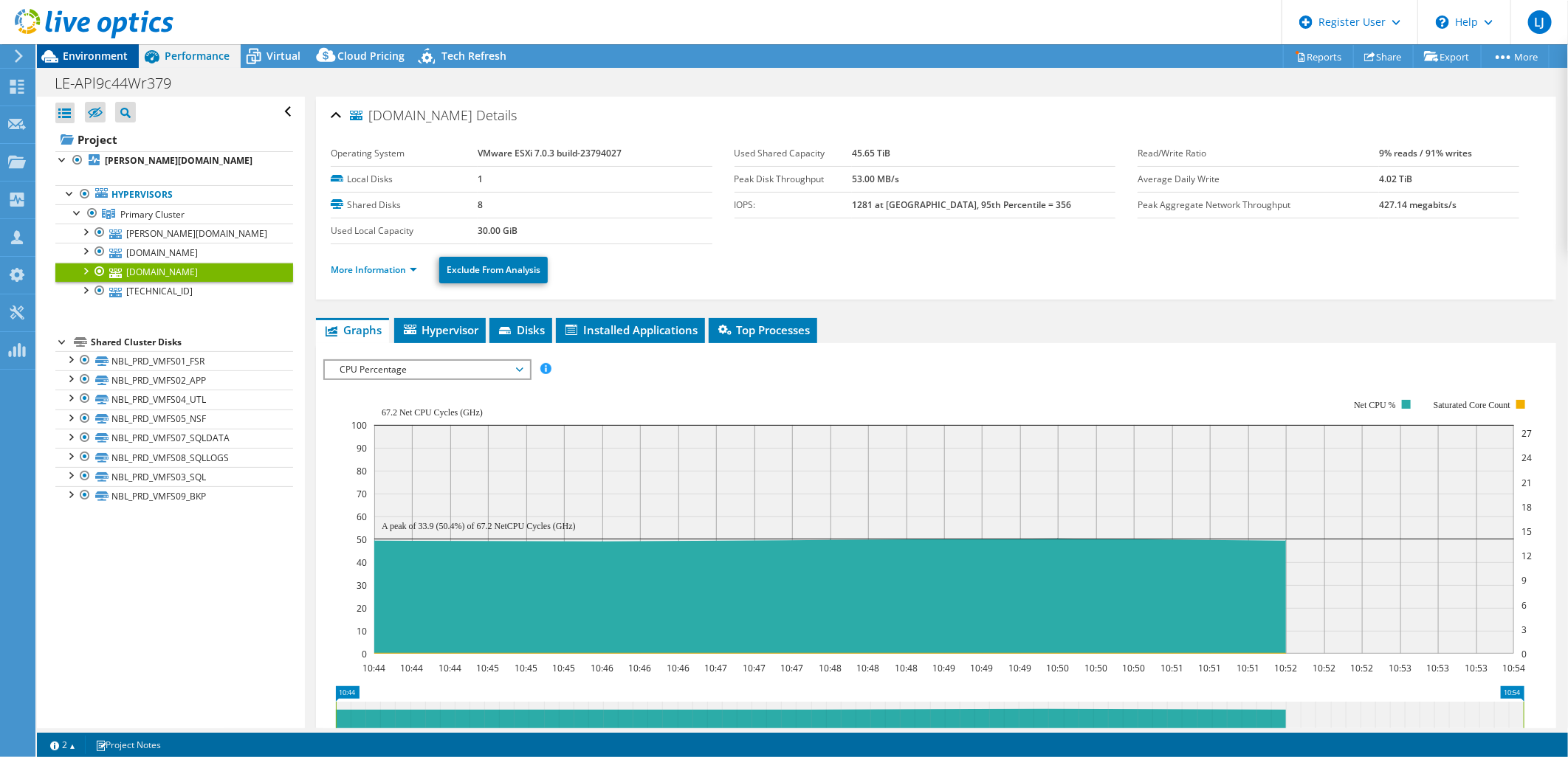
click at [60, 57] on icon at bounding box center [49, 55] width 26 height 26
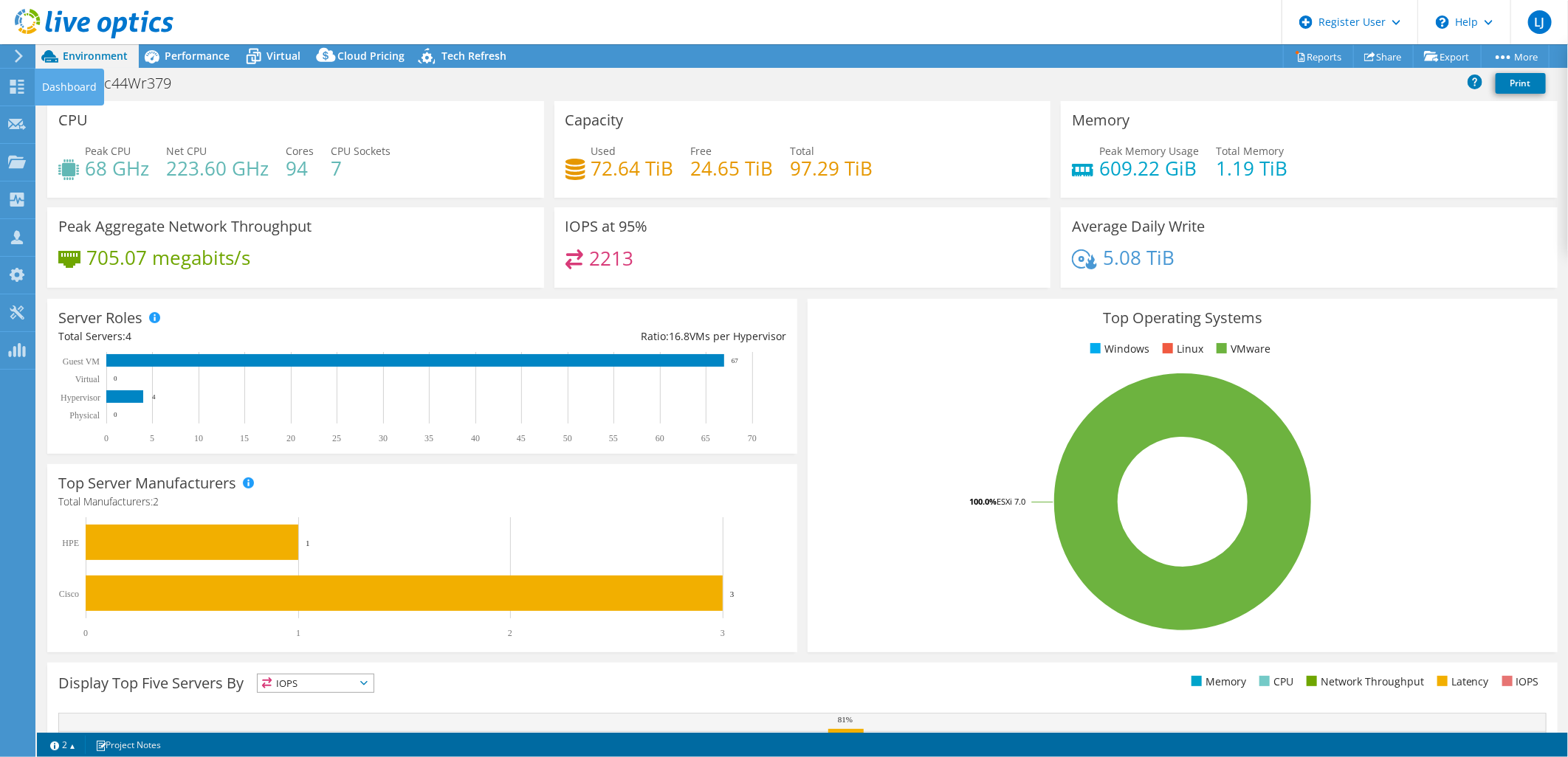
click at [11, 62] on div at bounding box center [16, 55] width 16 height 13
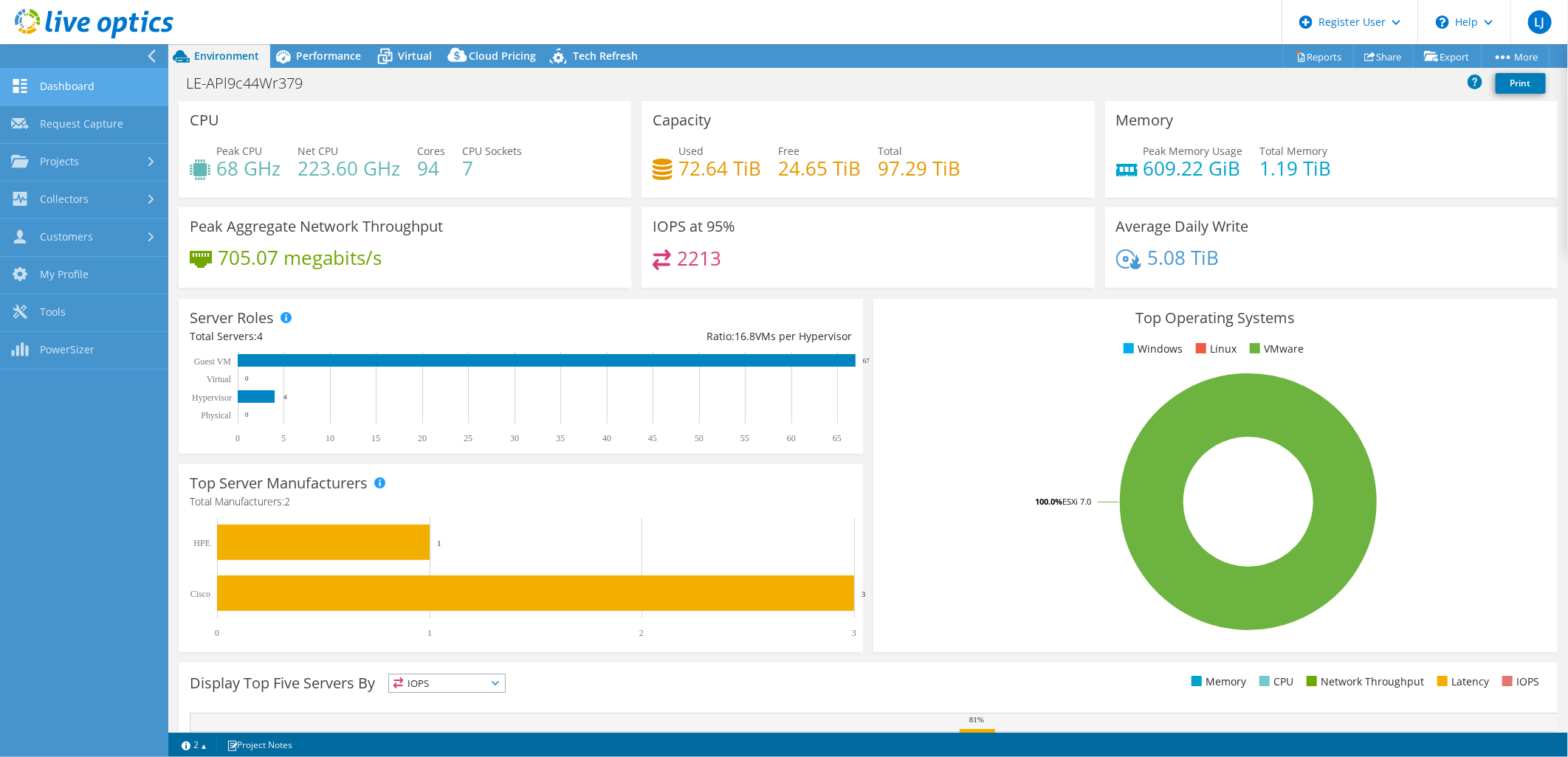
click at [45, 85] on link "Dashboard" at bounding box center [84, 87] width 168 height 38
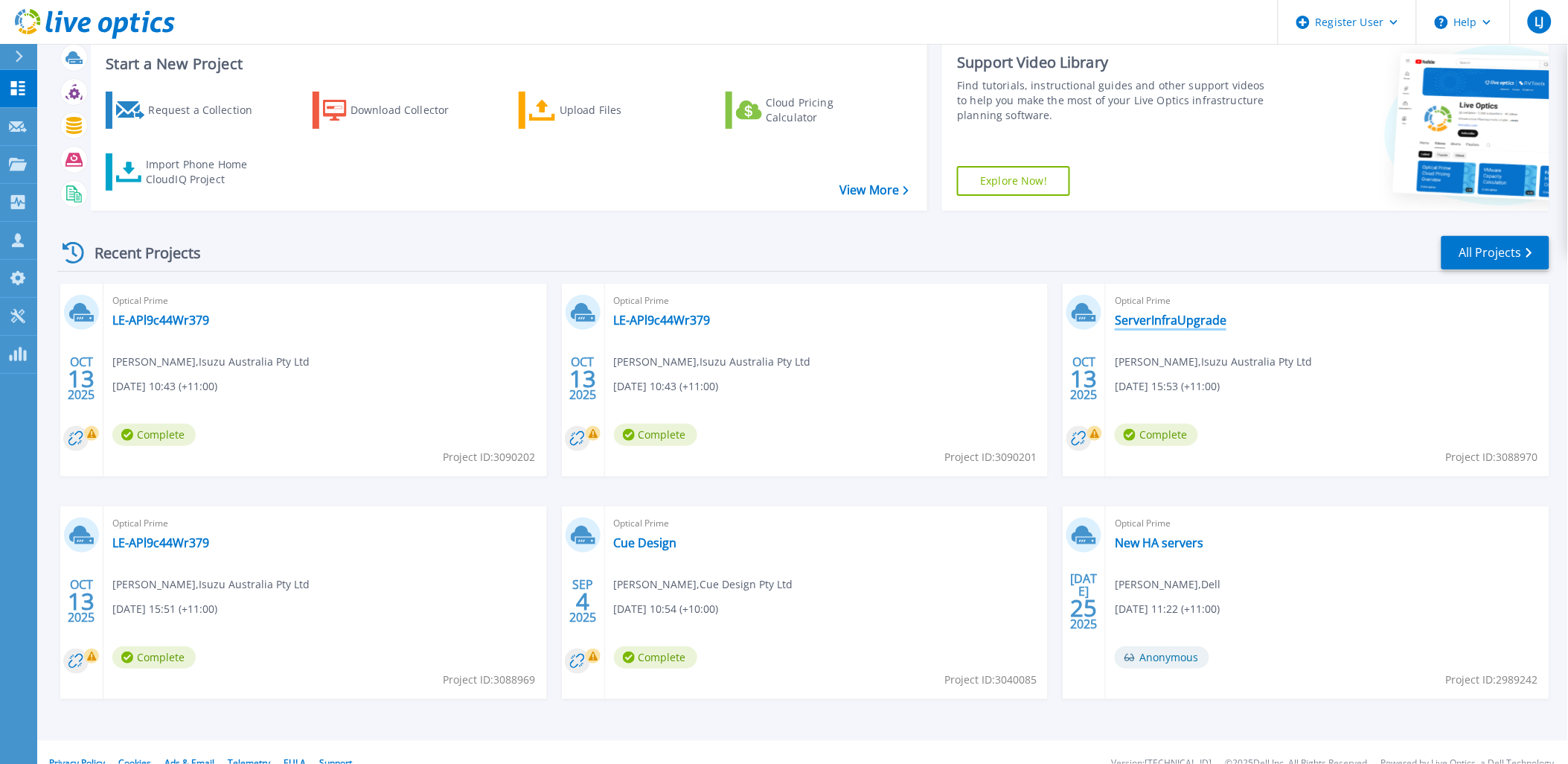
scroll to position [61, 0]
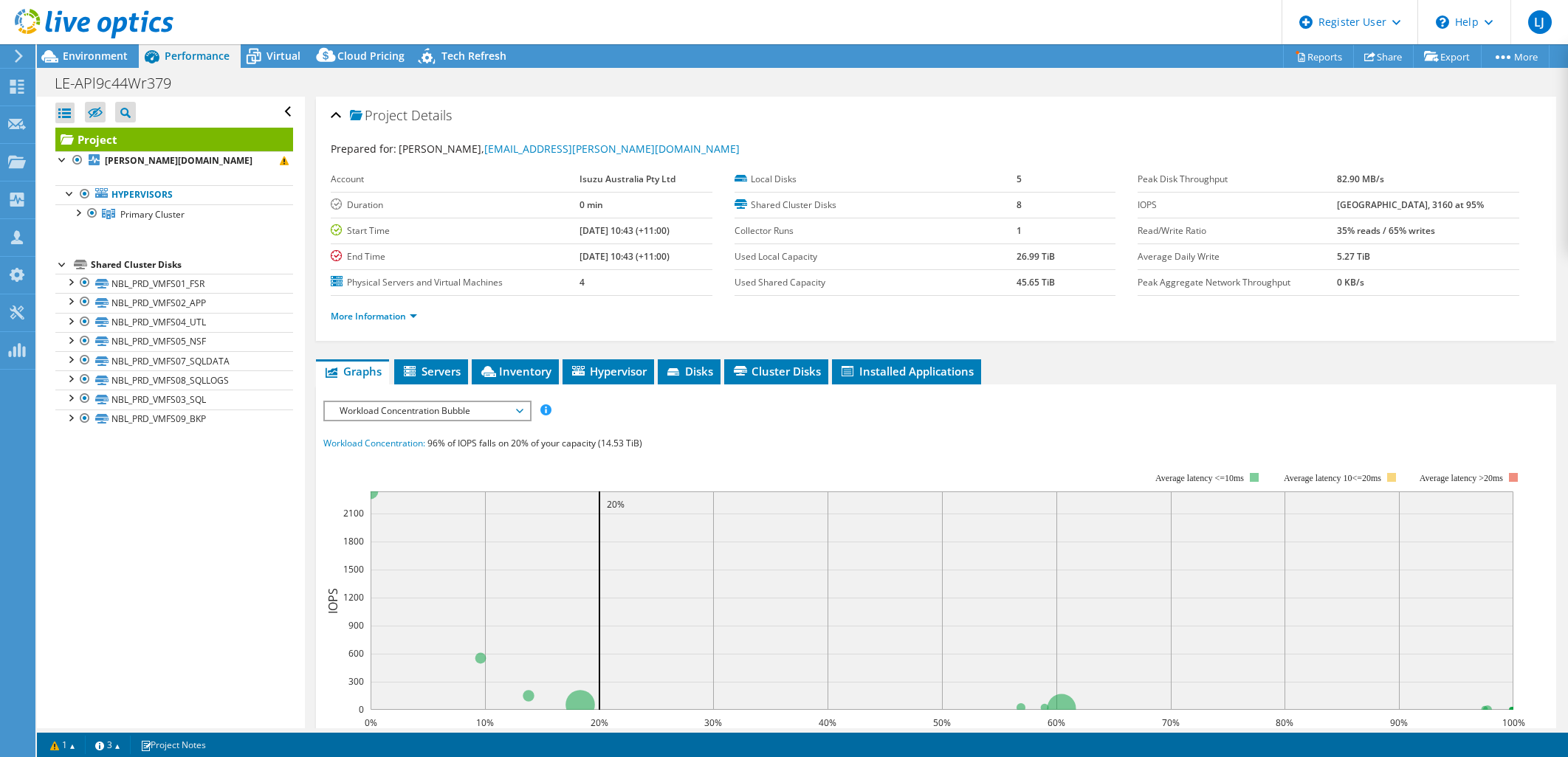
select select "USD"
drag, startPoint x: 84, startPoint y: 214, endPoint x: 112, endPoint y: 218, distance: 28.3
click at [85, 215] on li "Primary Cluster mazzanti.addom.igm.com.au NBL_PRD_VMFS01_FSR NBL_PRD_VMFS02_APP" at bounding box center [174, 214] width 238 height 19
click at [79, 212] on div at bounding box center [77, 211] width 15 height 15
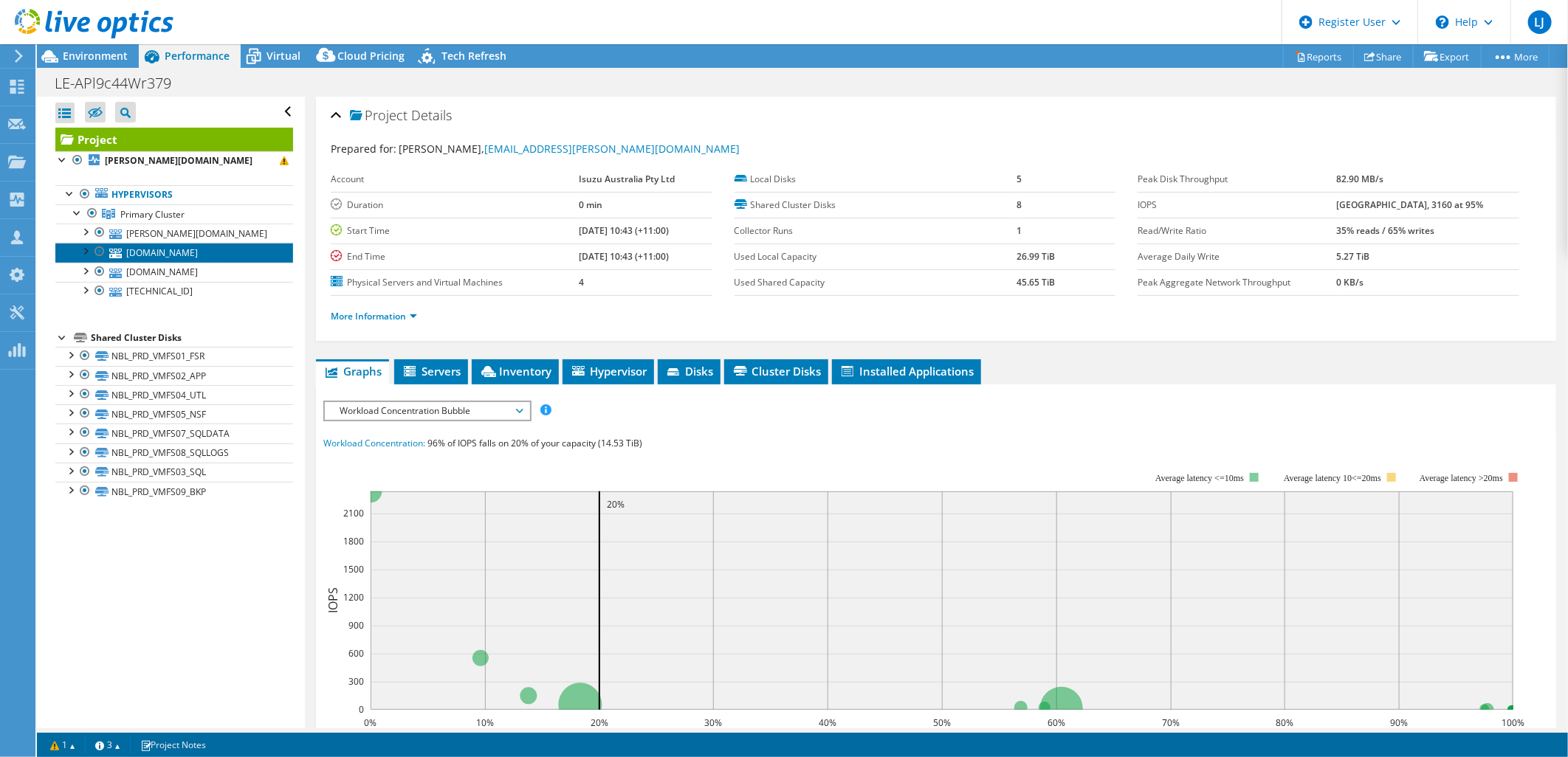
click at [159, 246] on link "[DOMAIN_NAME]" at bounding box center [174, 253] width 238 height 19
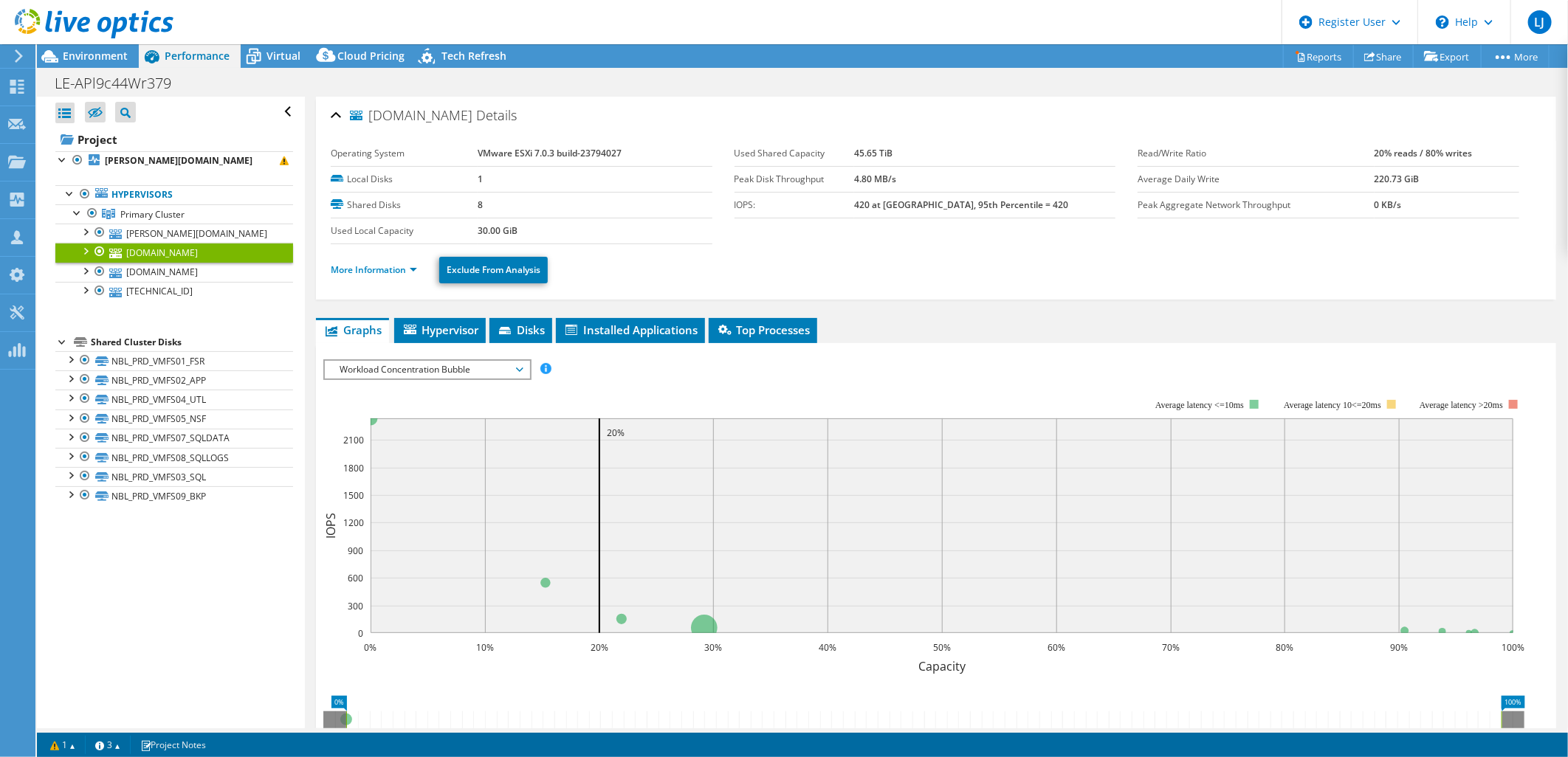
click at [403, 361] on span "Workload Concentration Bubble" at bounding box center [426, 370] width 189 height 18
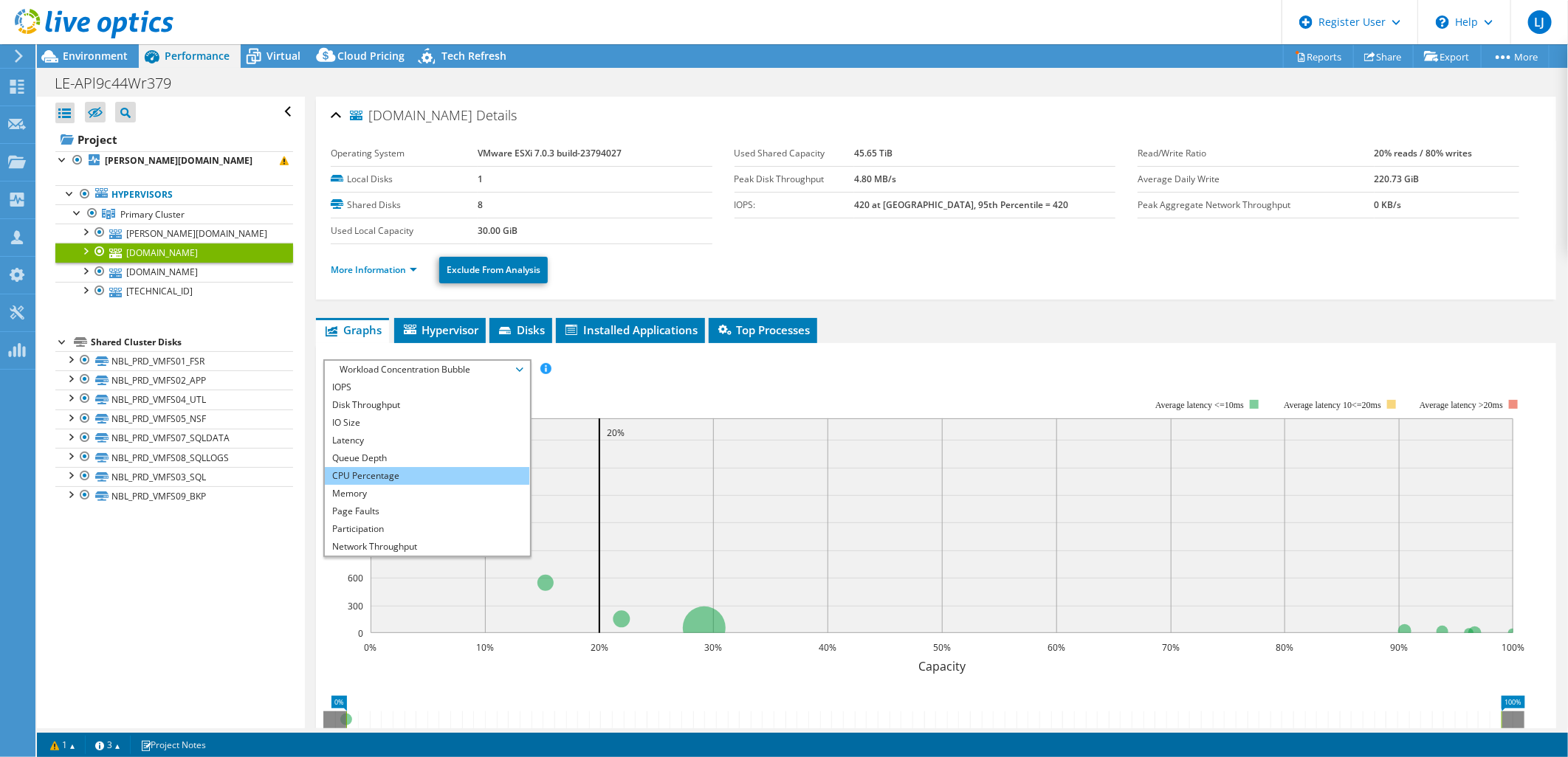
click at [394, 469] on li "CPU Percentage" at bounding box center [427, 476] width 204 height 18
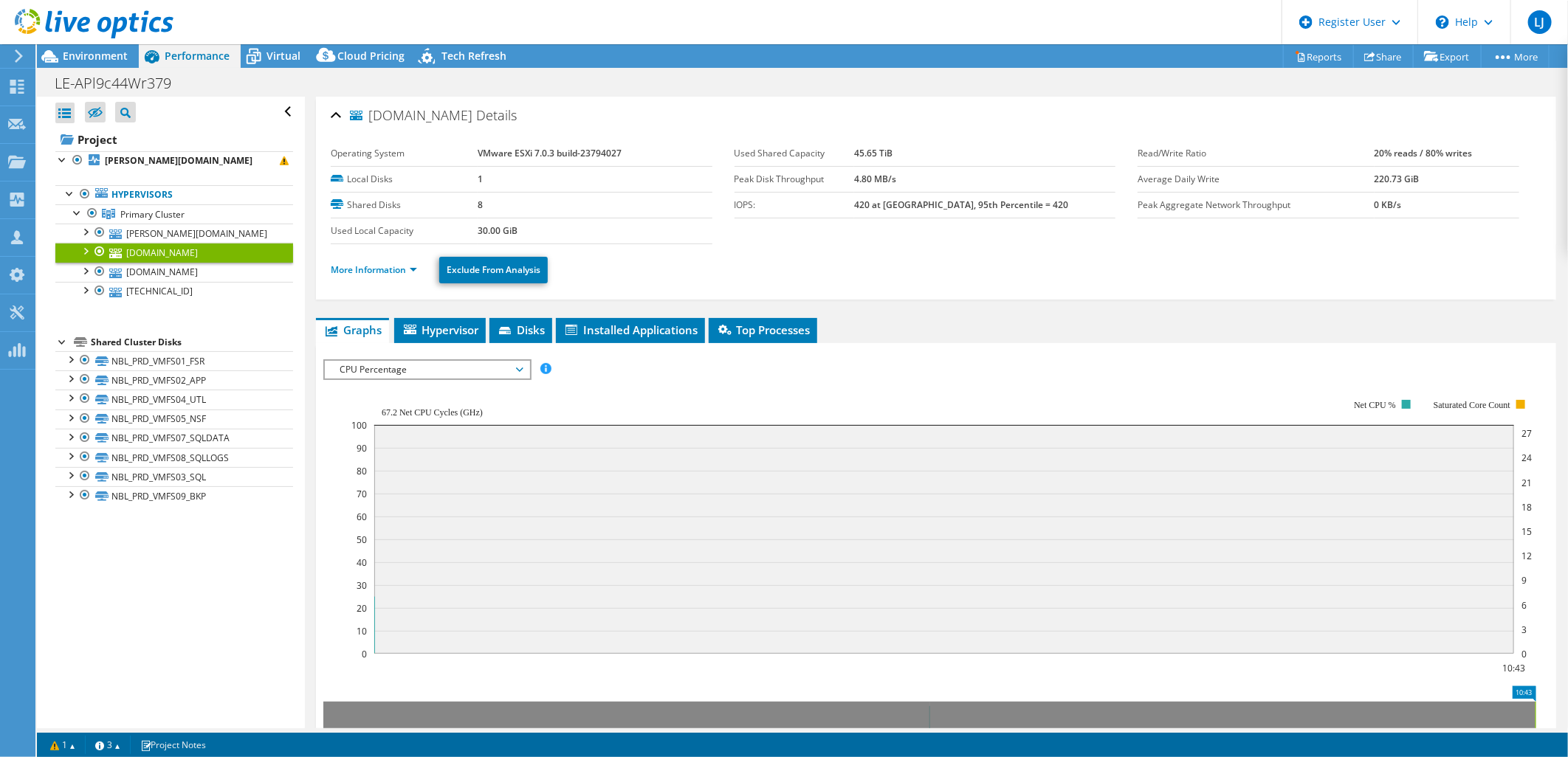
click at [975, 371] on div "IOPS Disk Throughput IO Size Latency Queue Depth CPU Percentage Memory Page Fau…" at bounding box center [936, 369] width 1226 height 20
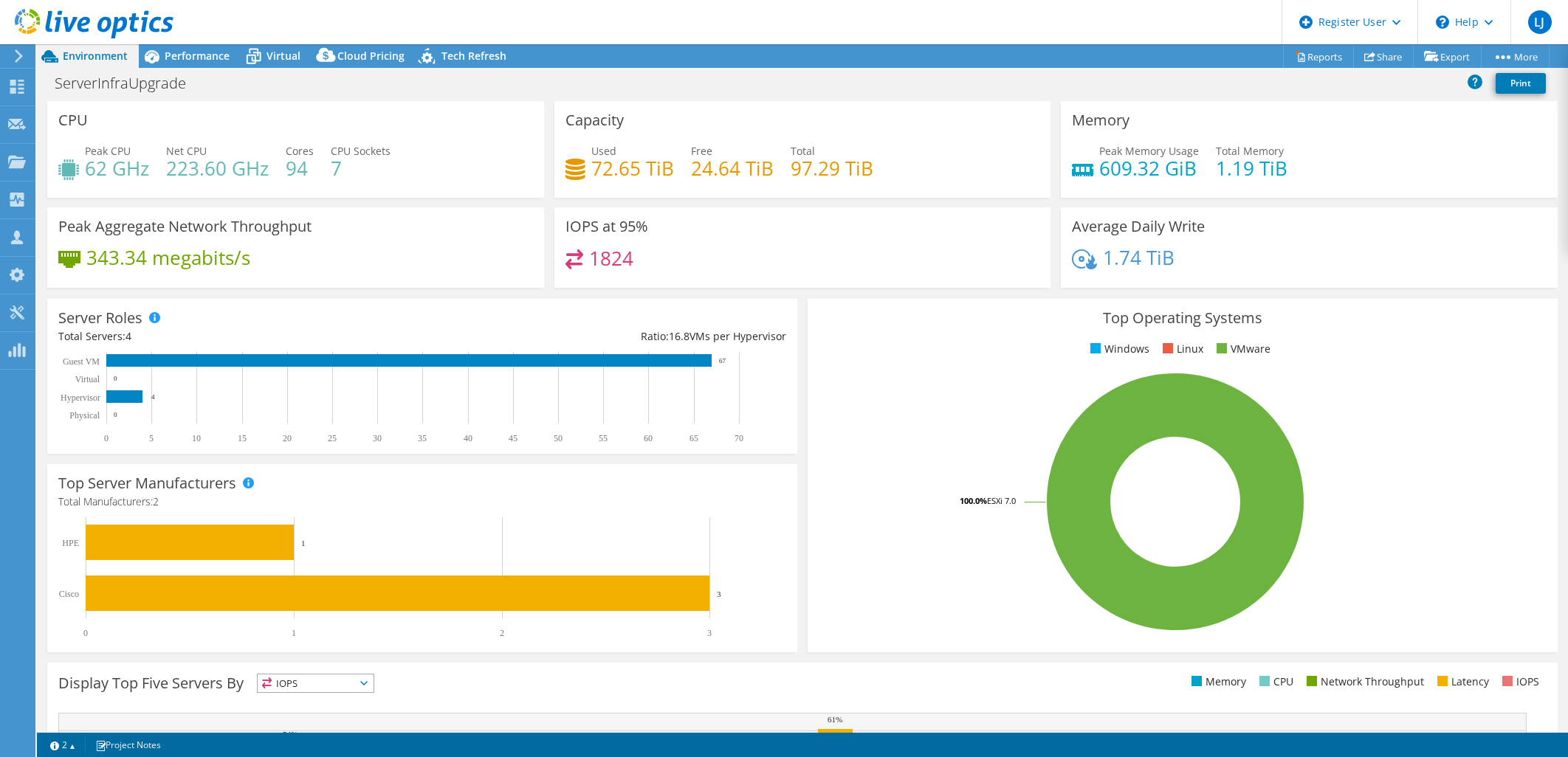
select select "USD"
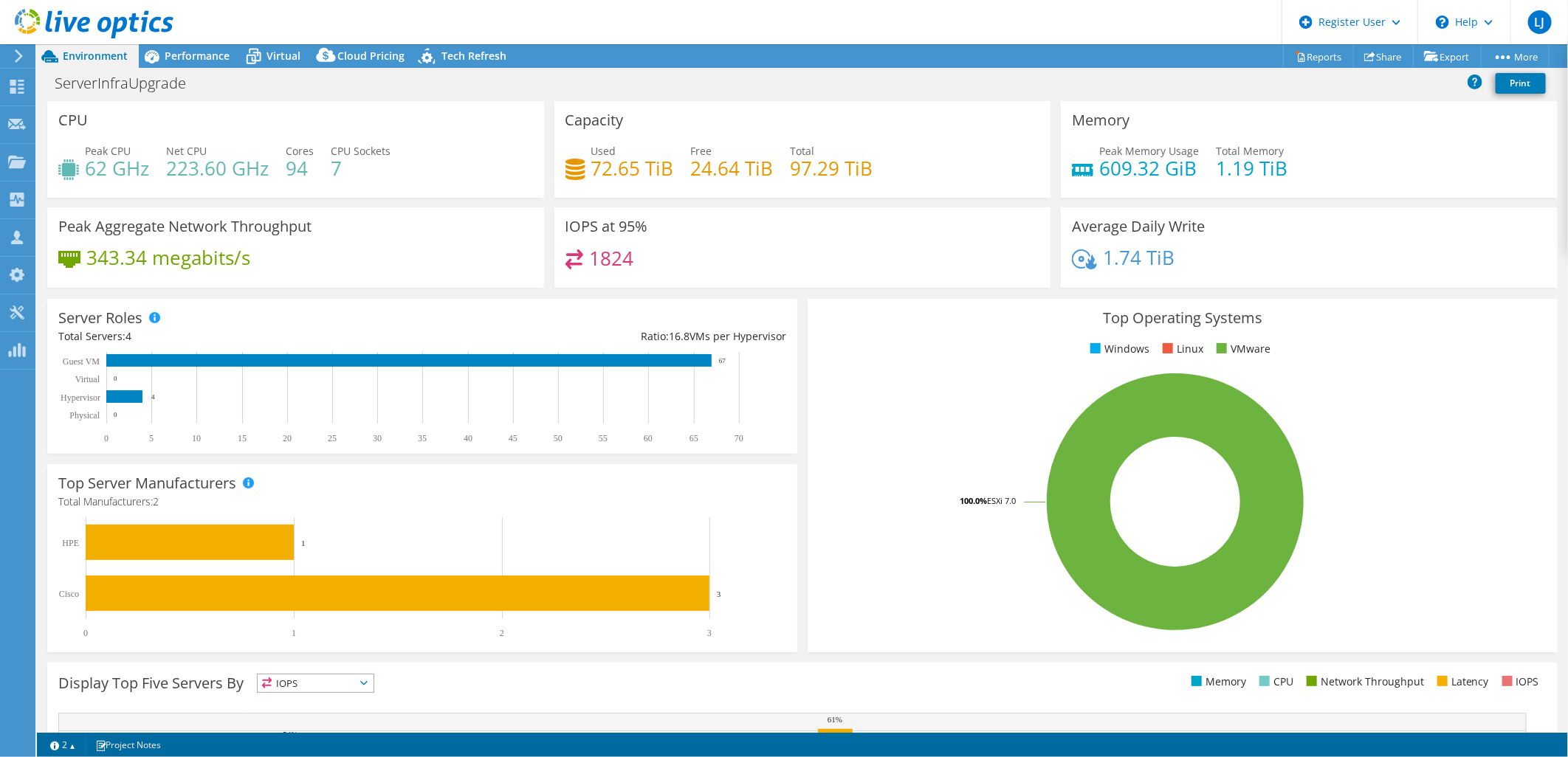
click at [211, 31] on header "LJ Dell User Luke Jones Luke.J@Dell.com Dell My Profile Log Out \n Help Explore…" at bounding box center [784, 22] width 1568 height 44
click at [199, 55] on span "Performance" at bounding box center [197, 55] width 65 height 14
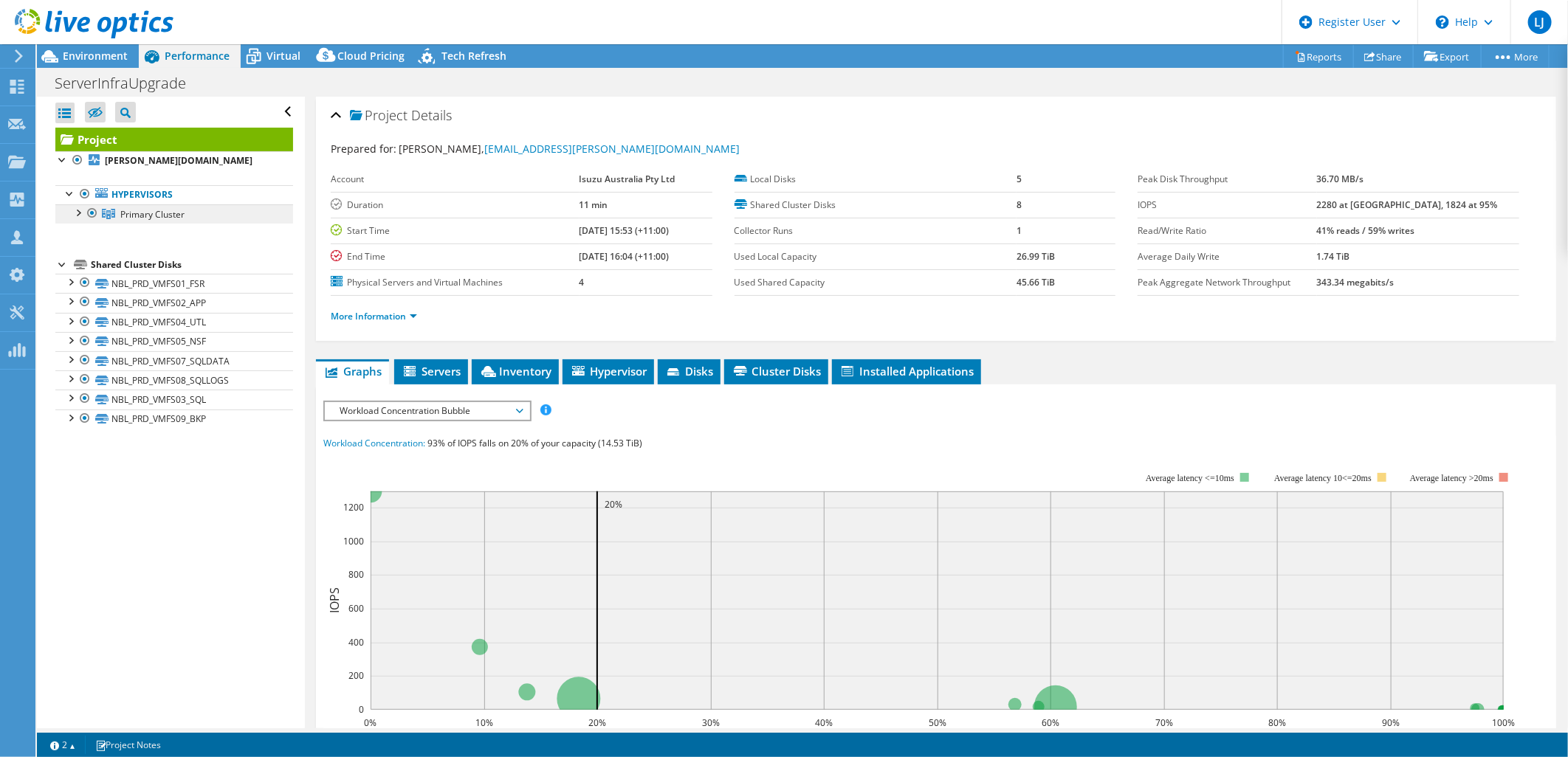
click at [129, 215] on span "Primary Cluster" at bounding box center [152, 214] width 64 height 12
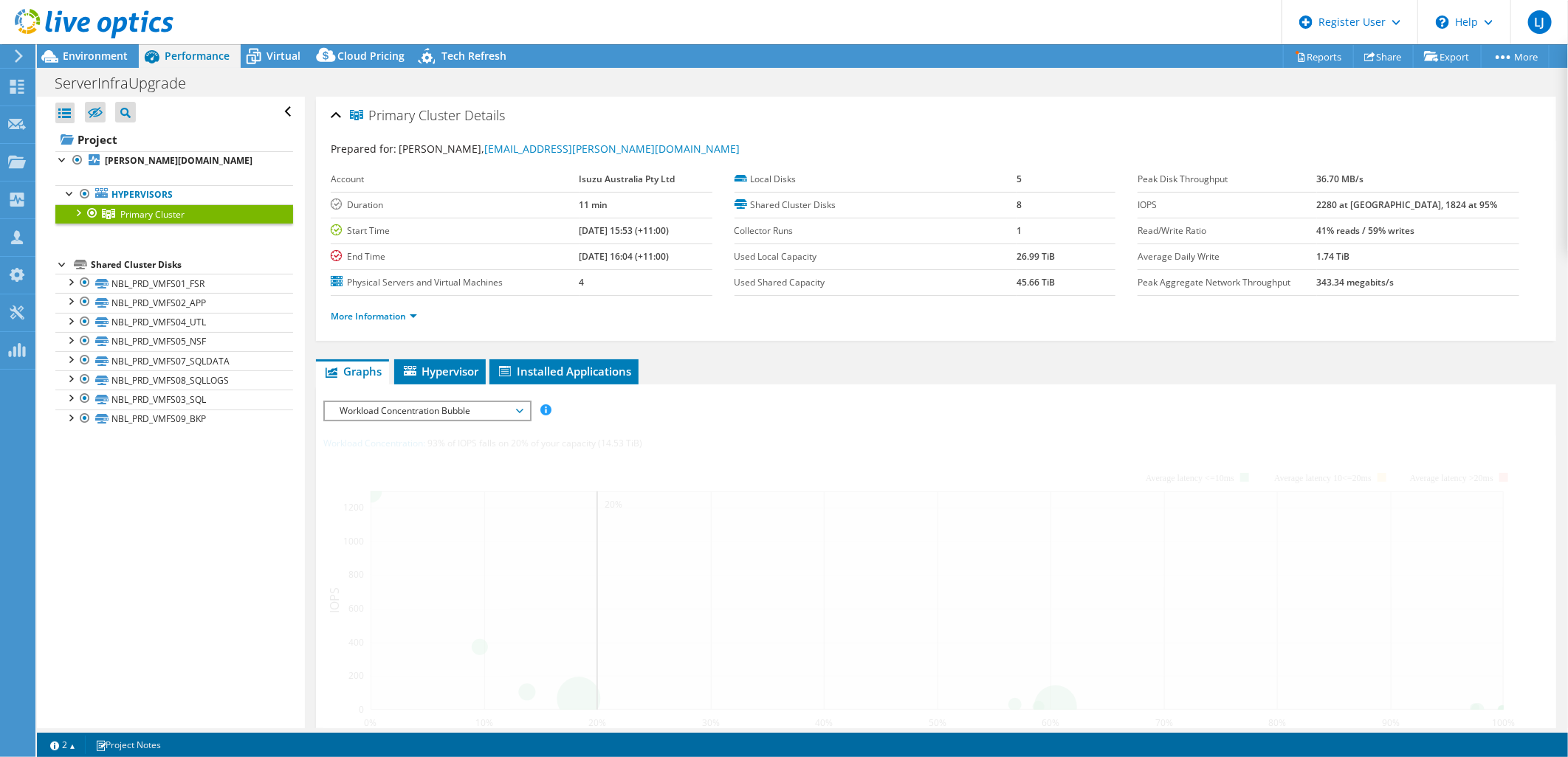
click at [81, 212] on div at bounding box center [77, 211] width 15 height 15
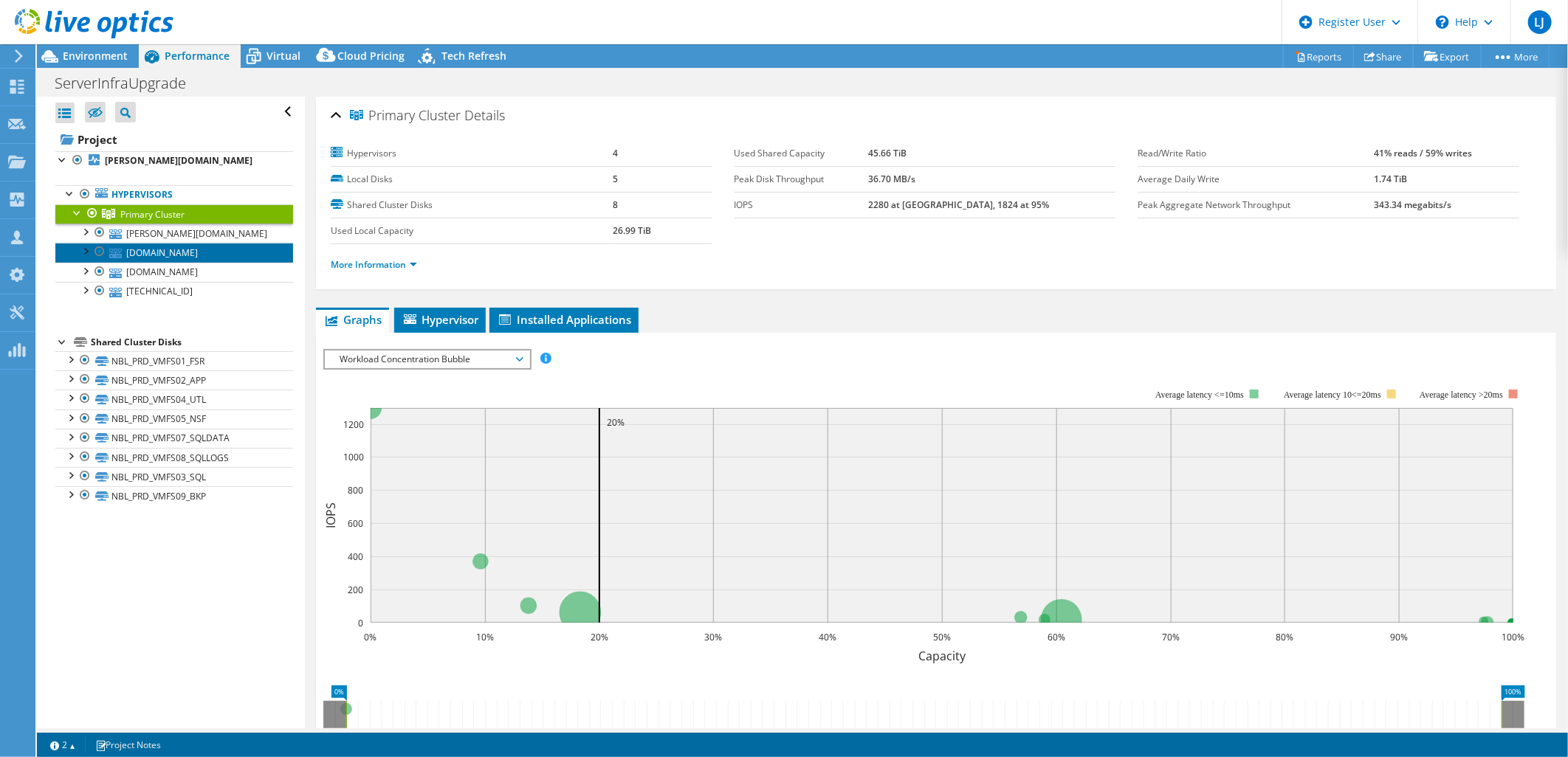
click at [178, 248] on link "[DOMAIN_NAME]" at bounding box center [174, 253] width 238 height 19
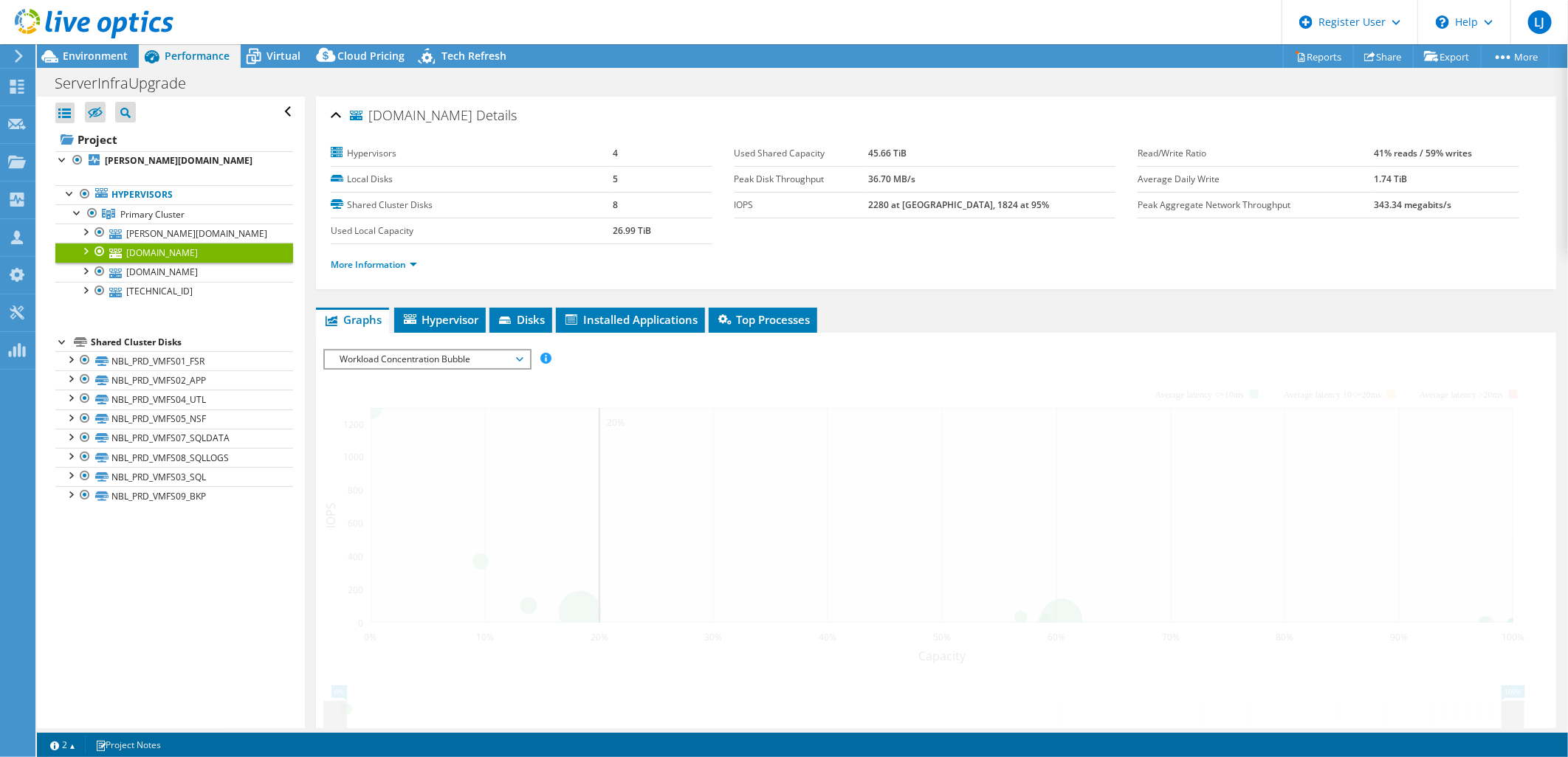
click at [406, 341] on div "Graphs Servers Inventory Hypervisor Disks Cluster Disks Installed Applications …" at bounding box center [936, 624] width 1240 height 632
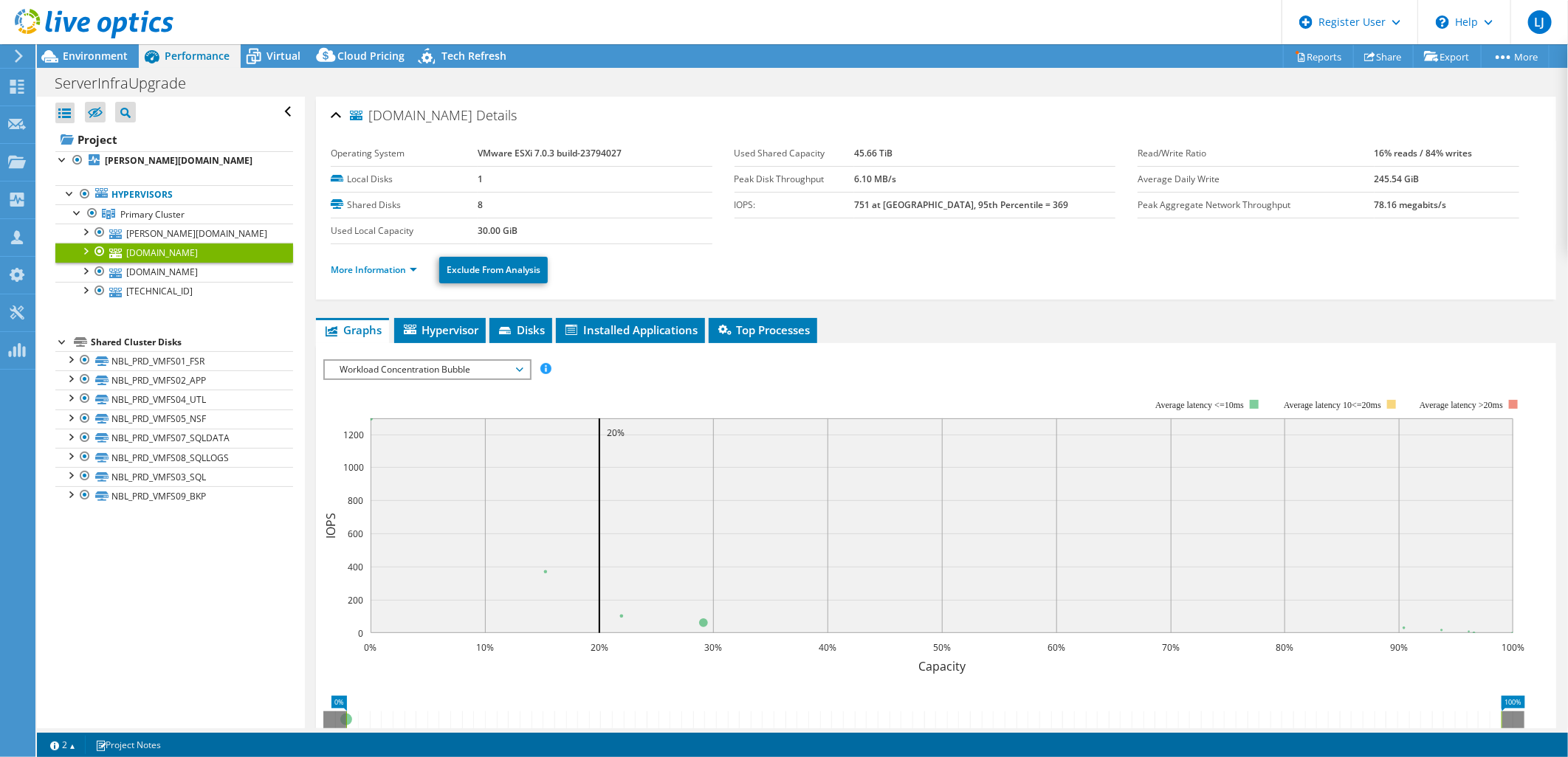
click at [406, 354] on div "IOPS Disk Throughput IO Size Latency Queue Depth CPU Percentage Memory Page Fau…" at bounding box center [936, 614] width 1226 height 523
click at [410, 375] on span "Workload Concentration Bubble" at bounding box center [426, 370] width 189 height 18
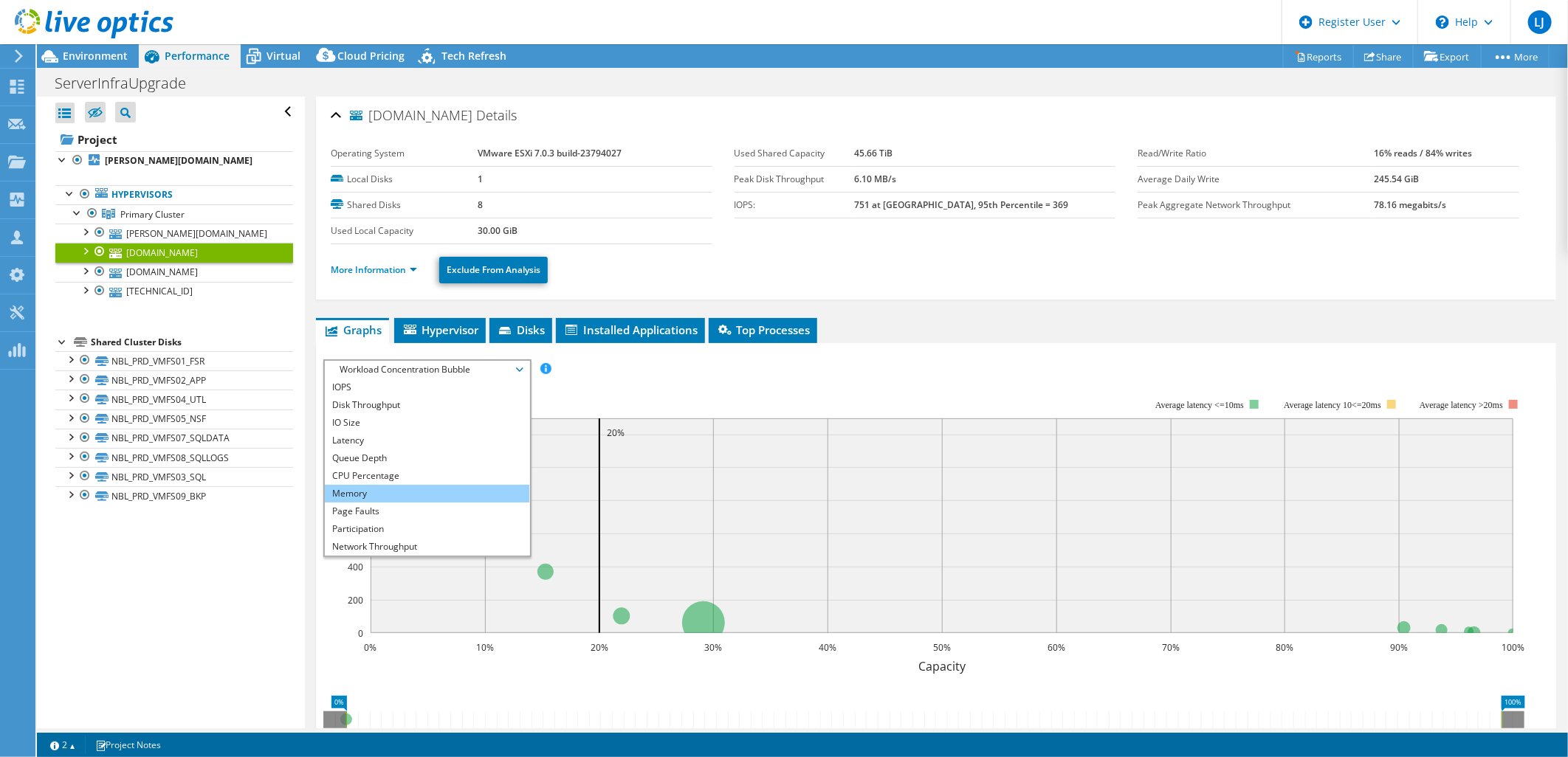
click at [397, 485] on li "Memory" at bounding box center [427, 494] width 204 height 18
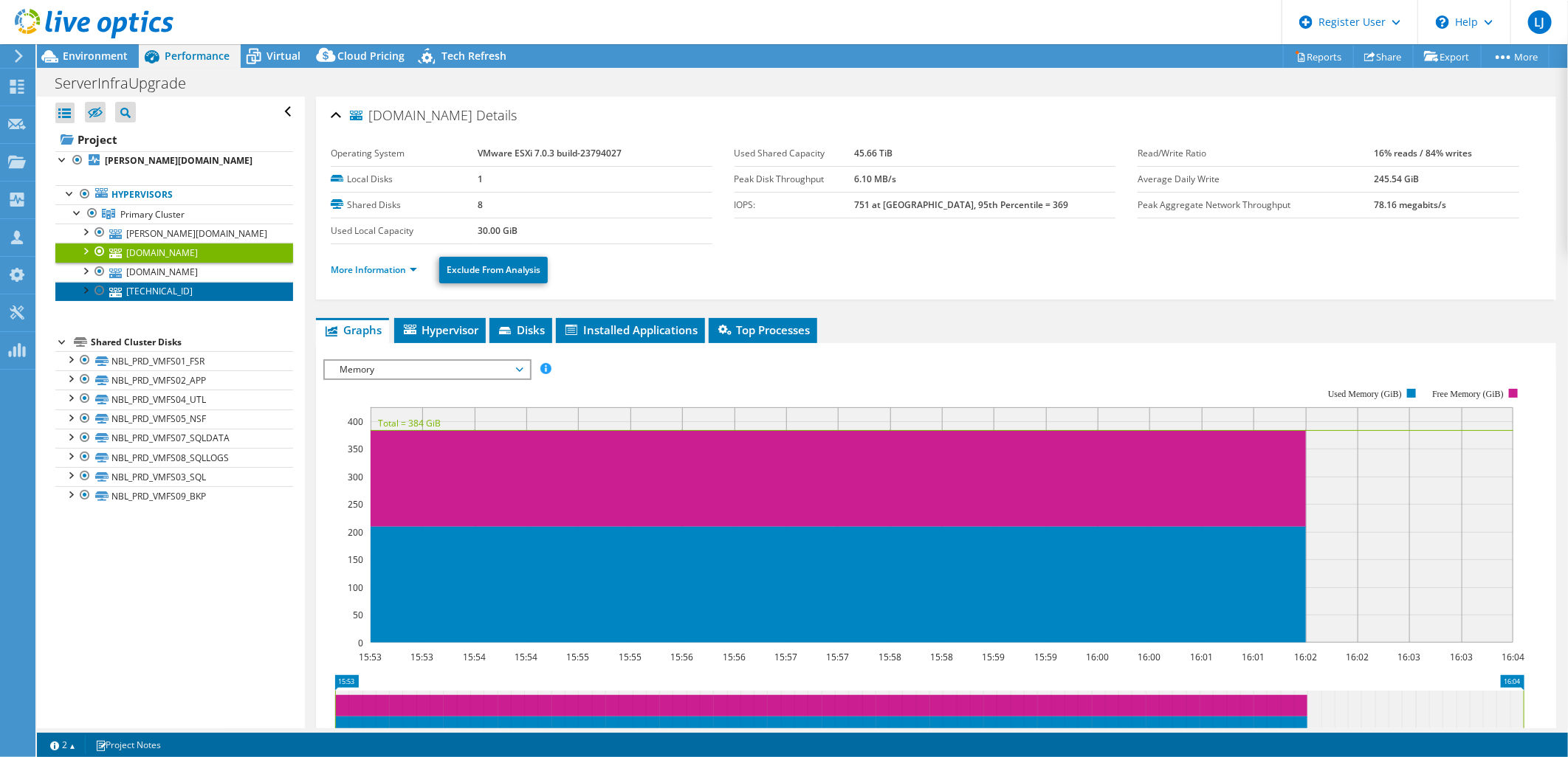
click at [129, 296] on link "[TECHNICAL_ID]" at bounding box center [174, 291] width 238 height 19
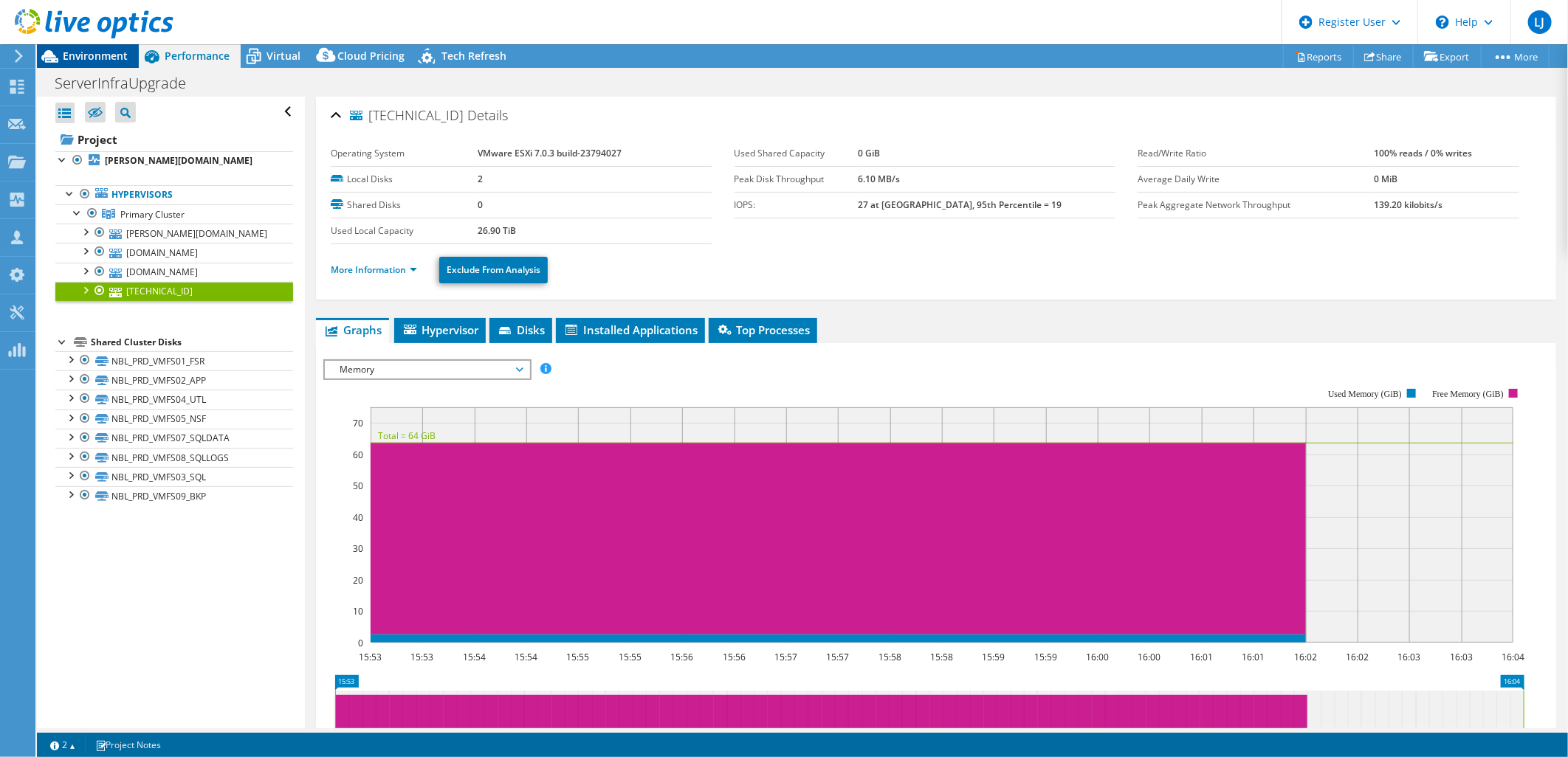
click at [116, 50] on span "Environment" at bounding box center [95, 55] width 65 height 14
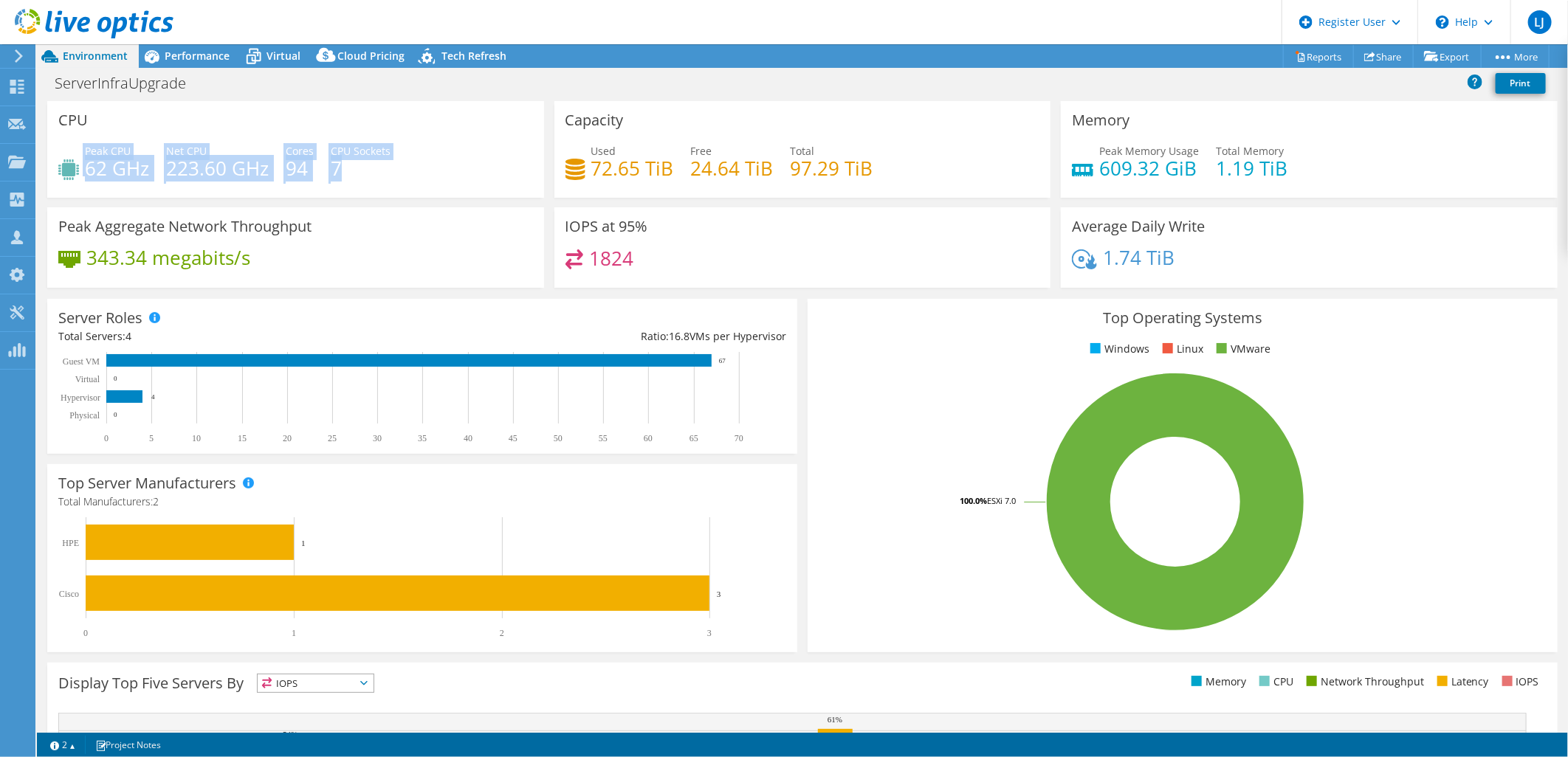
drag, startPoint x: 342, startPoint y: 171, endPoint x: 79, endPoint y: 171, distance: 263.0
click at [79, 171] on div "Peak CPU 62 GHz Net CPU 223.60 GHz Cores 94 CPU Sockets 7" at bounding box center [295, 167] width 475 height 48
click at [143, 187] on div "Peak CPU 62 GHz Net CPU 223.60 GHz Cores 94 CPU Sockets 7" at bounding box center [295, 167] width 475 height 48
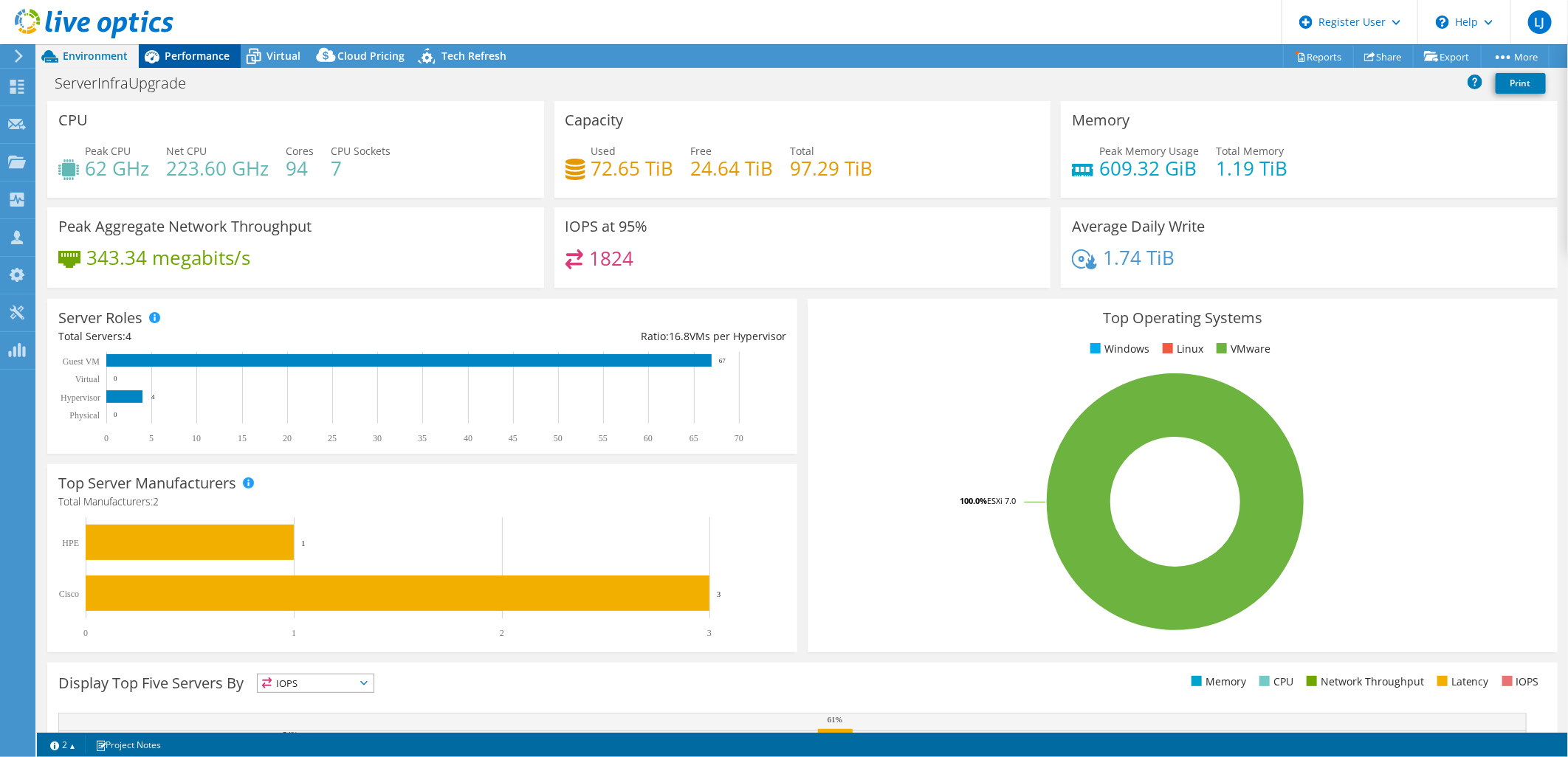
click at [225, 50] on span "Performance" at bounding box center [197, 55] width 65 height 14
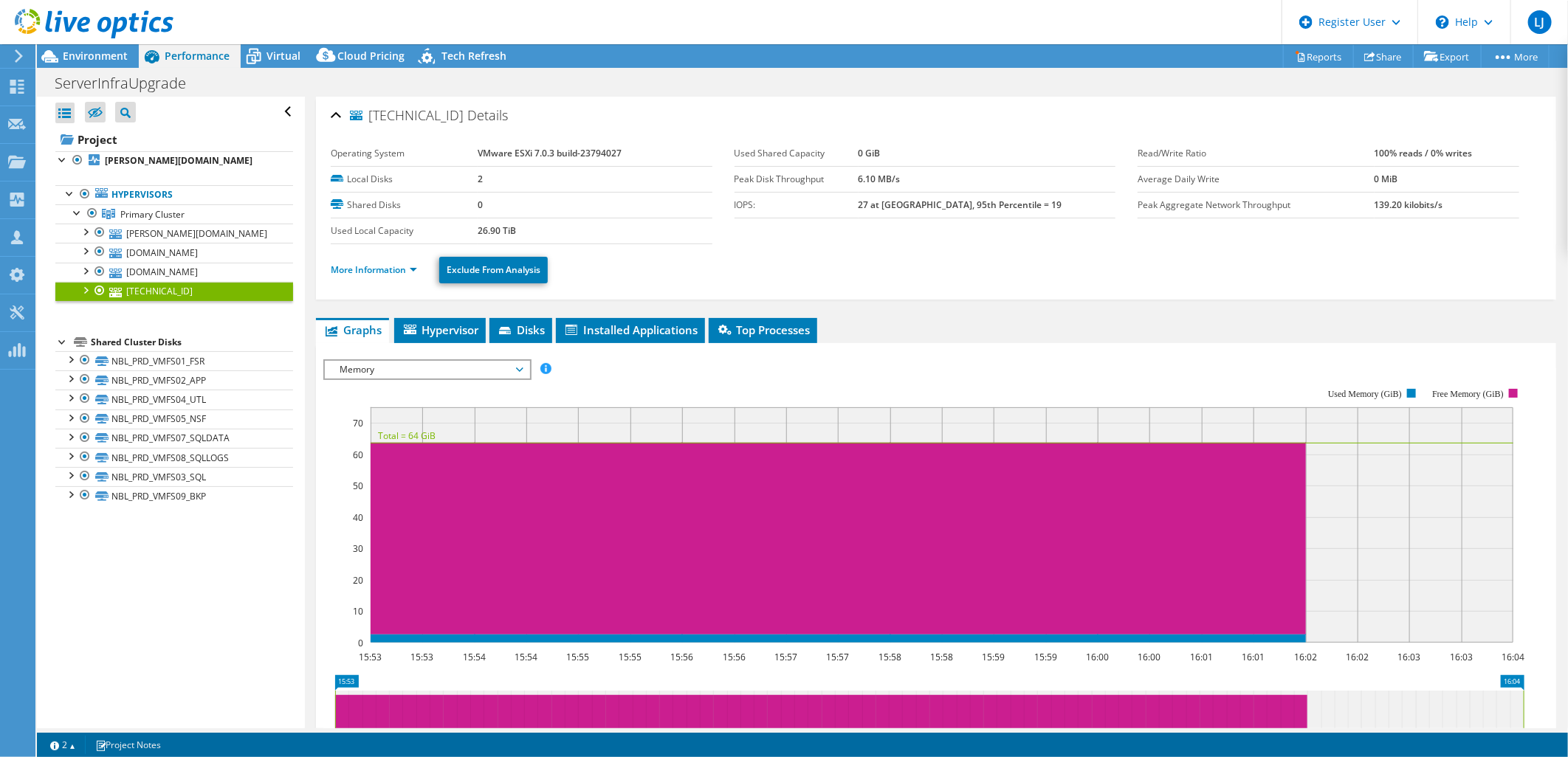
click at [416, 373] on span "Memory" at bounding box center [426, 370] width 189 height 18
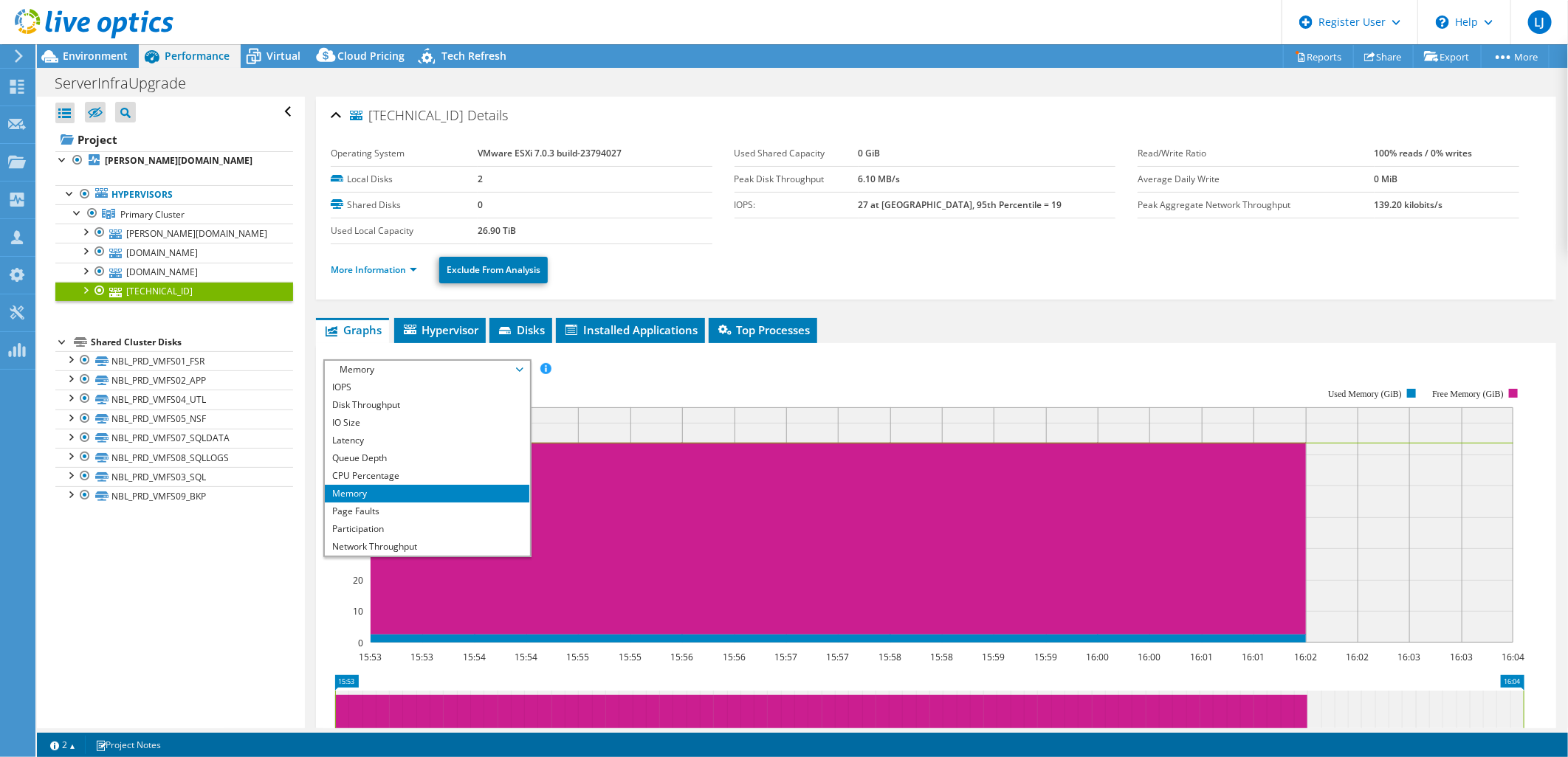
click at [587, 370] on rect at bounding box center [924, 515] width 1202 height 295
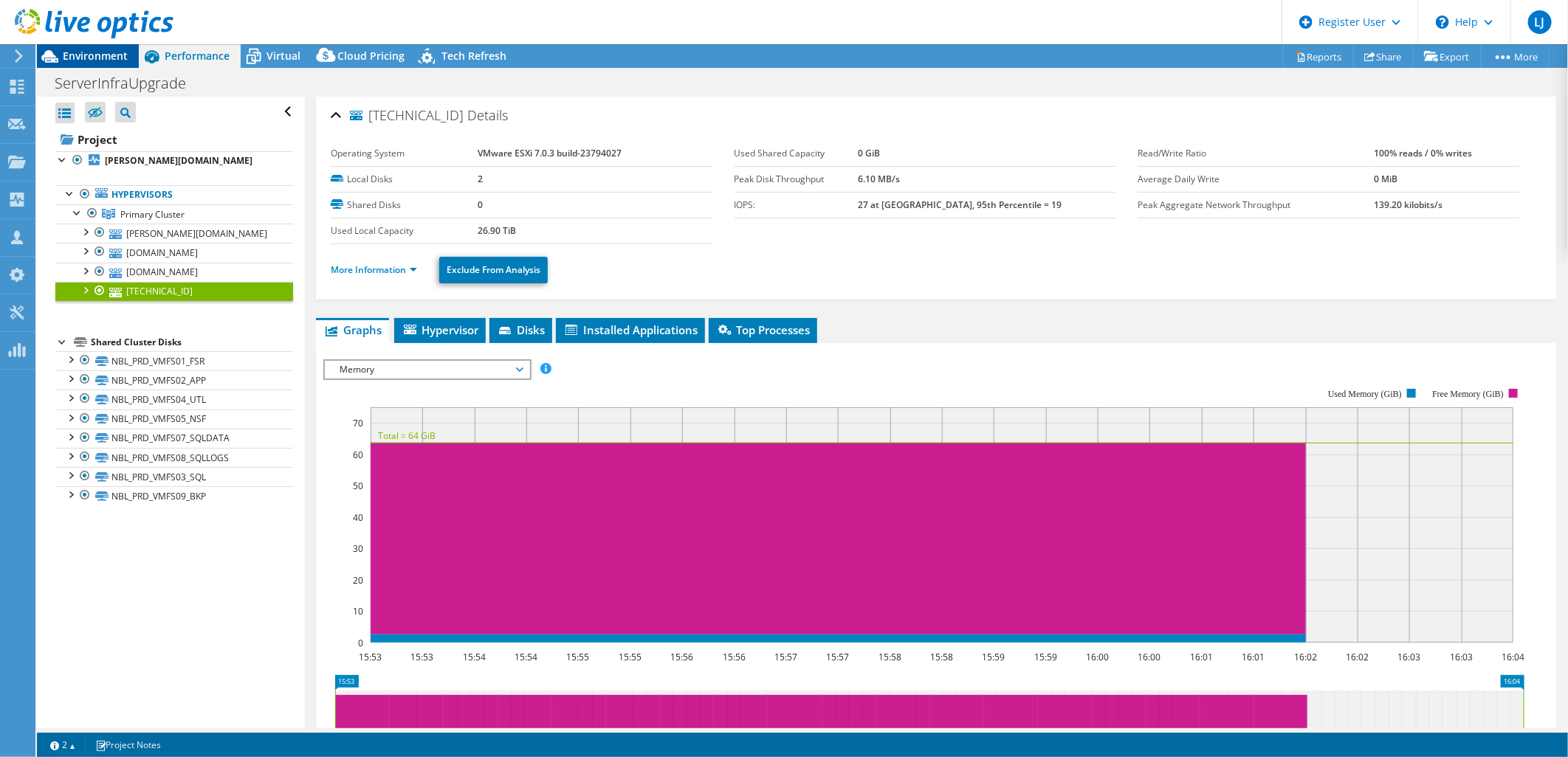
click at [81, 53] on span "Environment" at bounding box center [95, 55] width 65 height 14
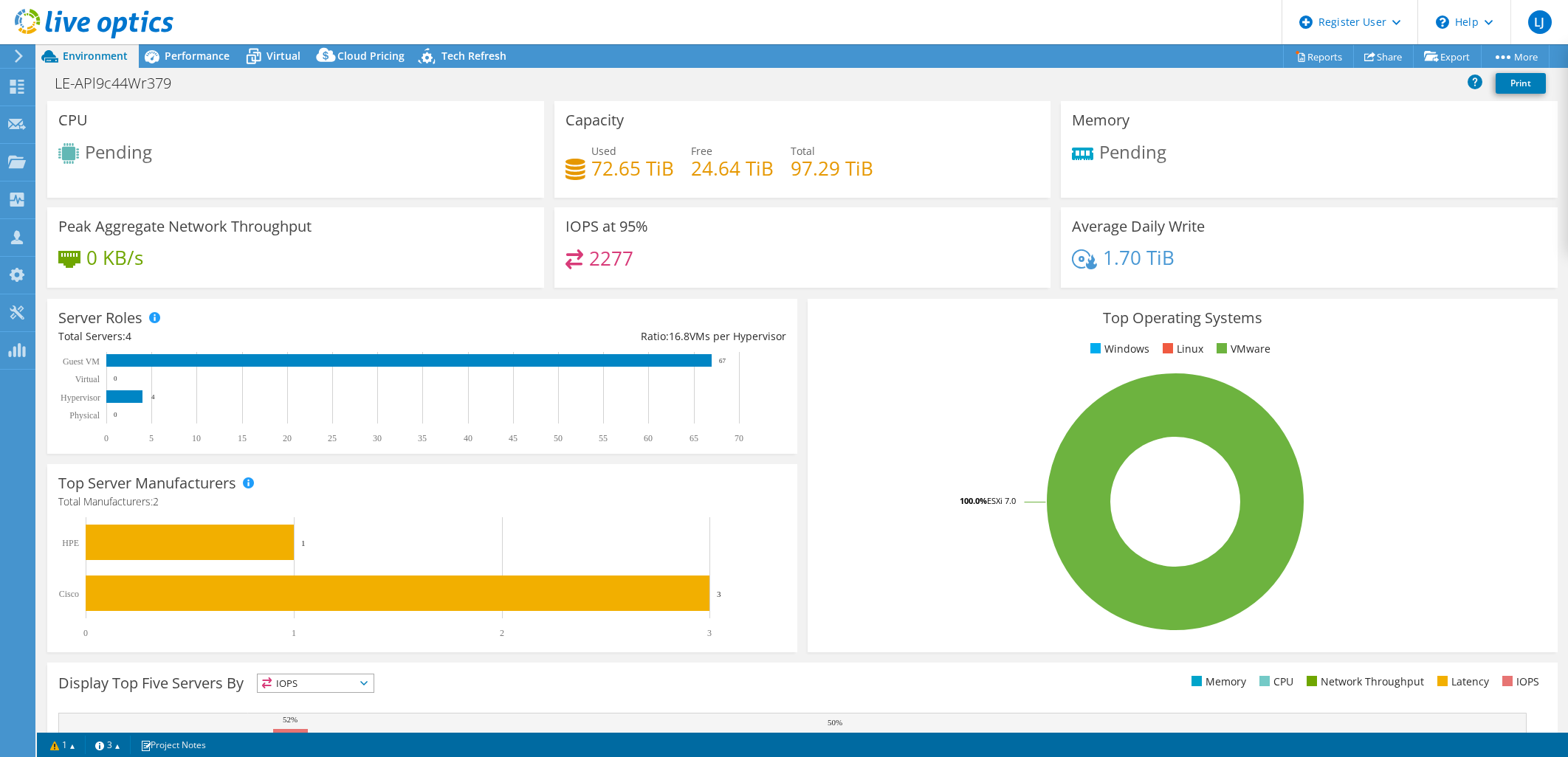
select select "USD"
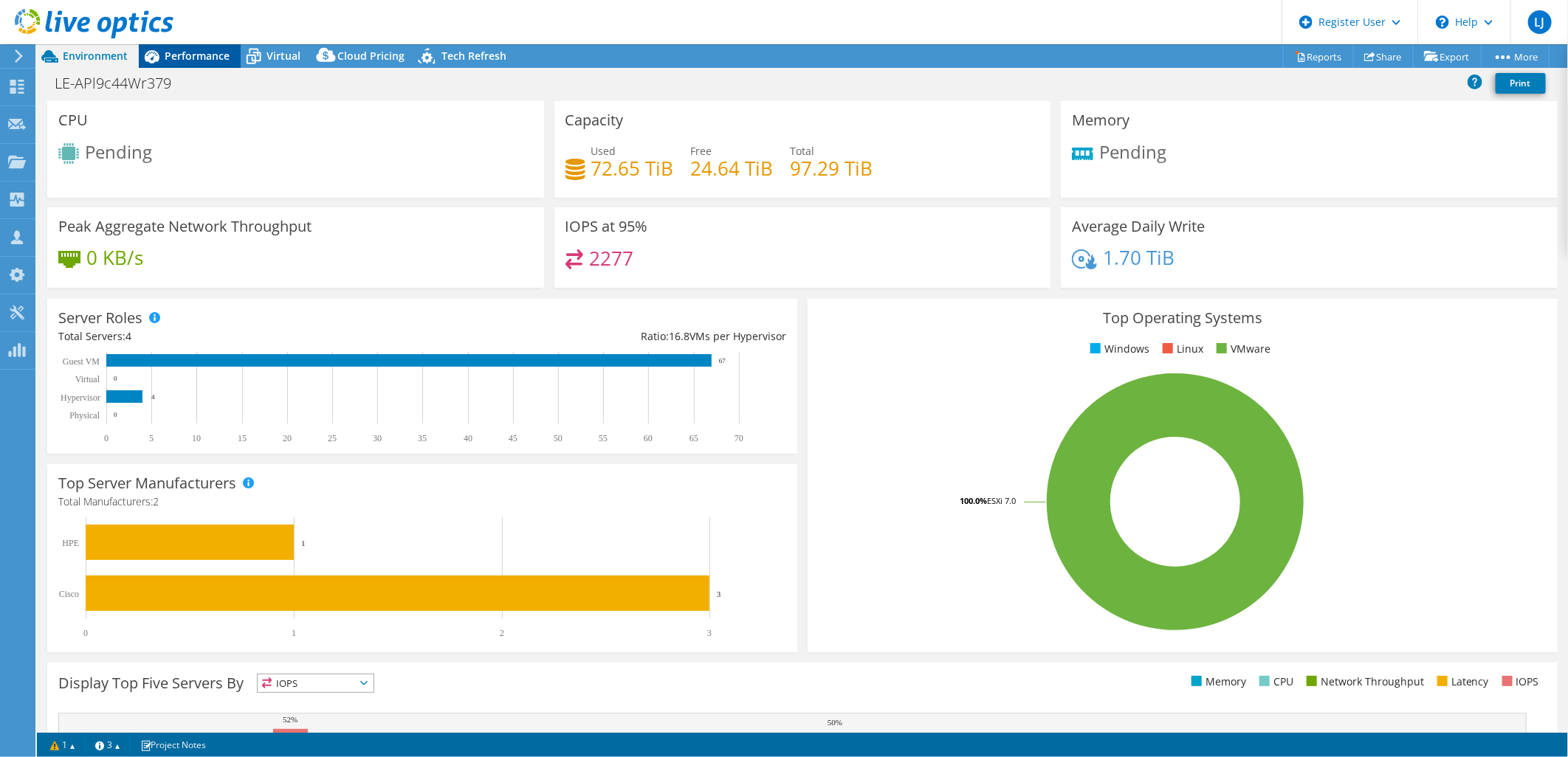
click at [177, 53] on span "Performance" at bounding box center [197, 55] width 65 height 14
